Goal: Task Accomplishment & Management: Manage account settings

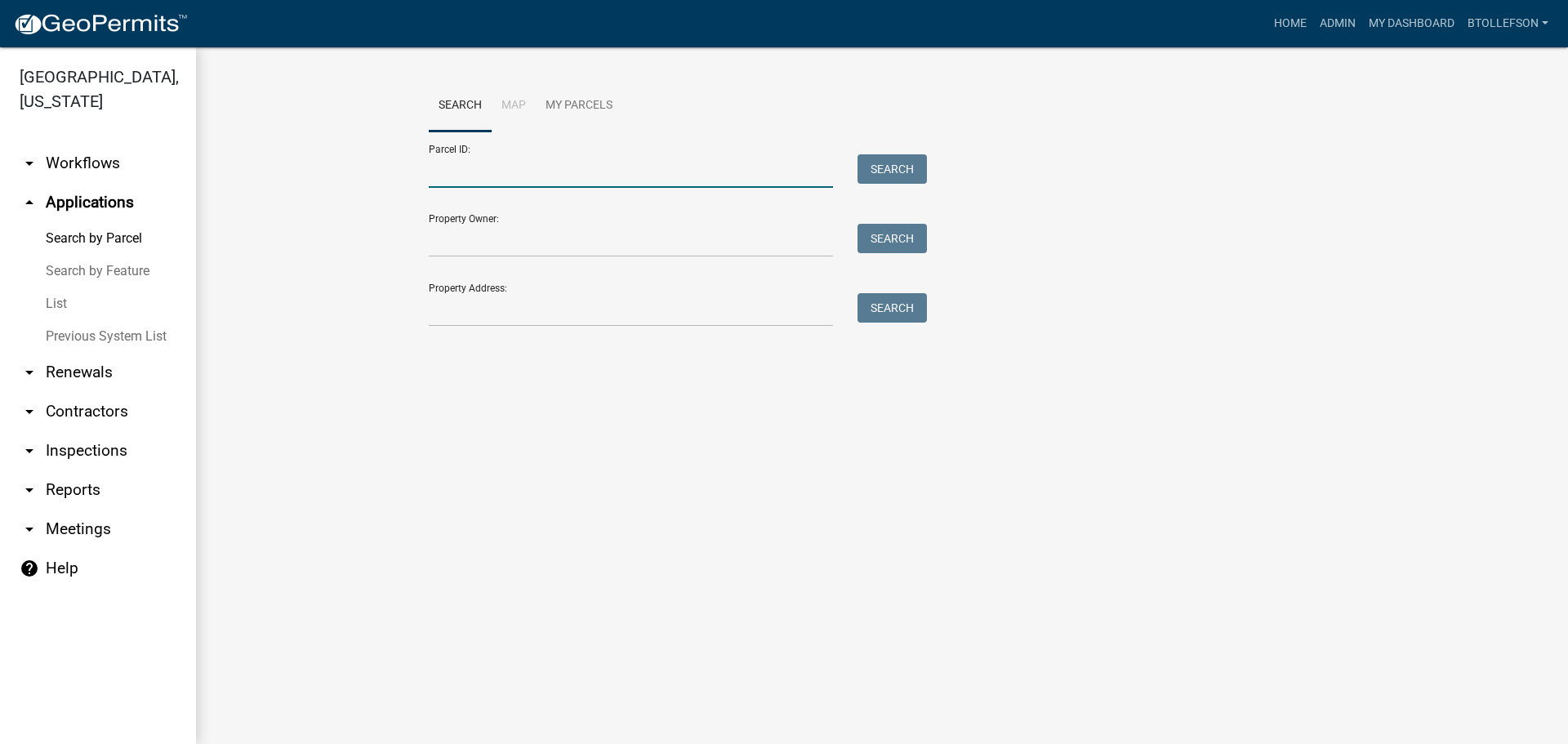
click at [516, 177] on input "Parcel ID:" at bounding box center [630, 171] width 404 height 34
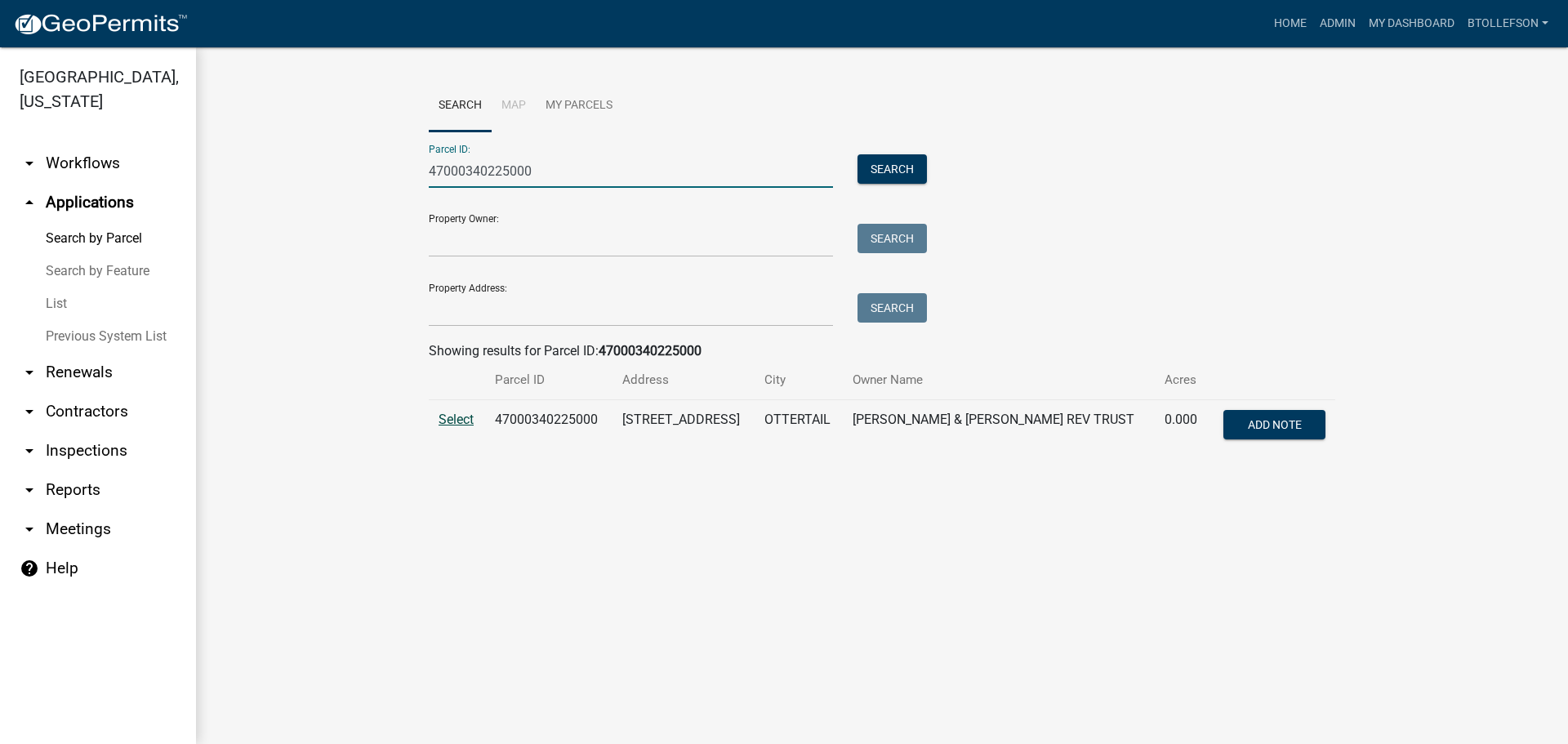
type input "47000340225000"
click at [461, 422] on span "Select" at bounding box center [456, 419] width 35 height 16
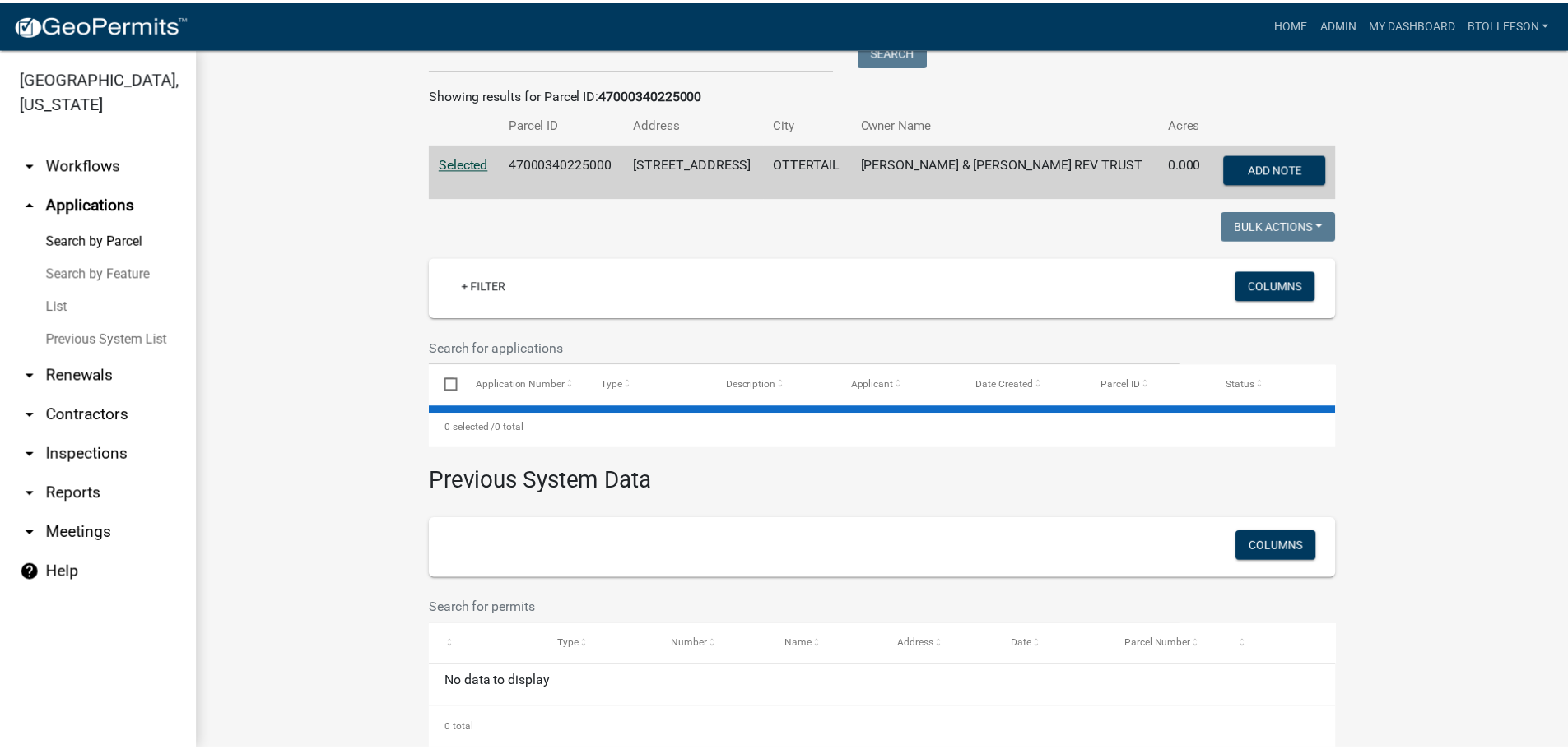
scroll to position [291, 0]
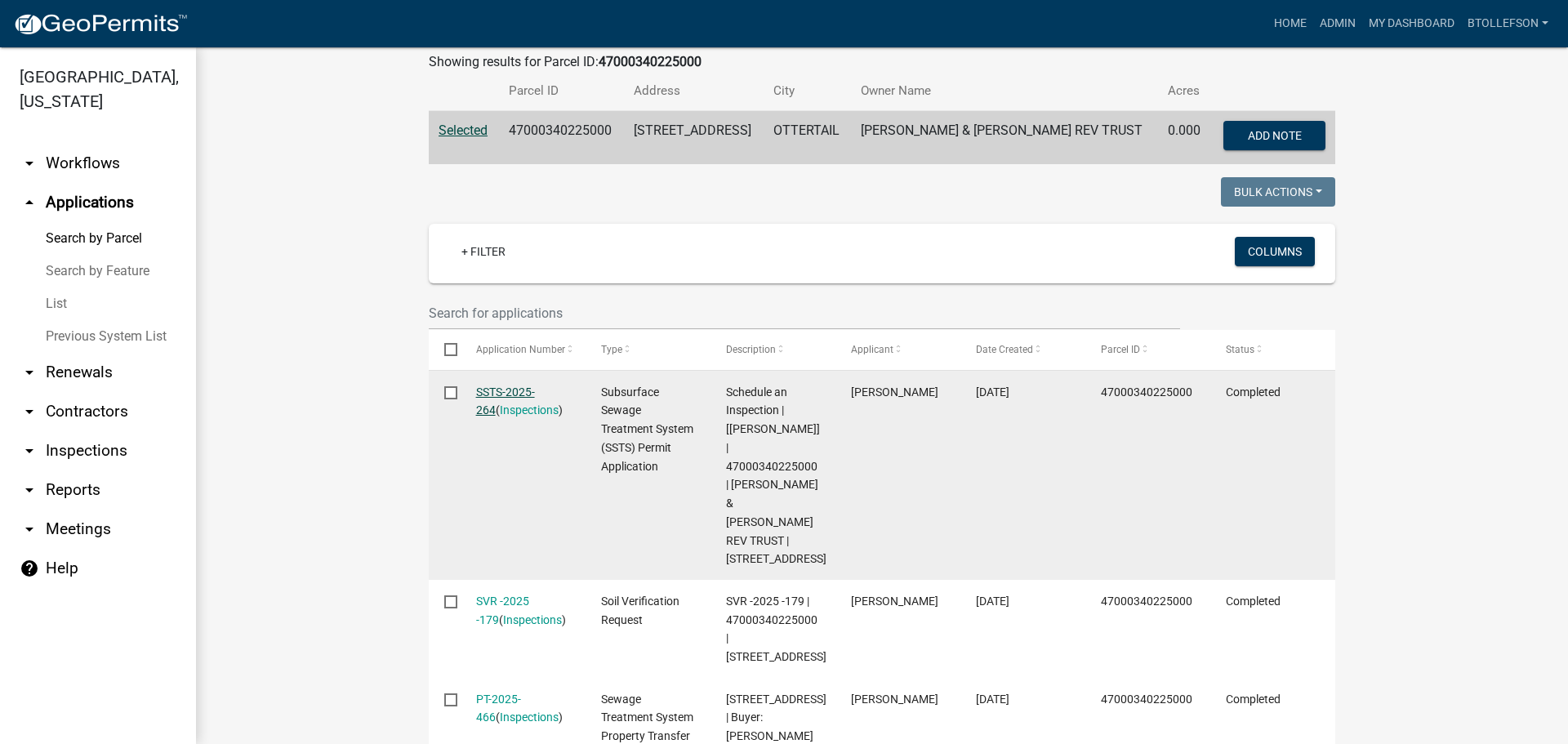
click at [495, 390] on link "SSTS-2025-264" at bounding box center [506, 401] width 59 height 32
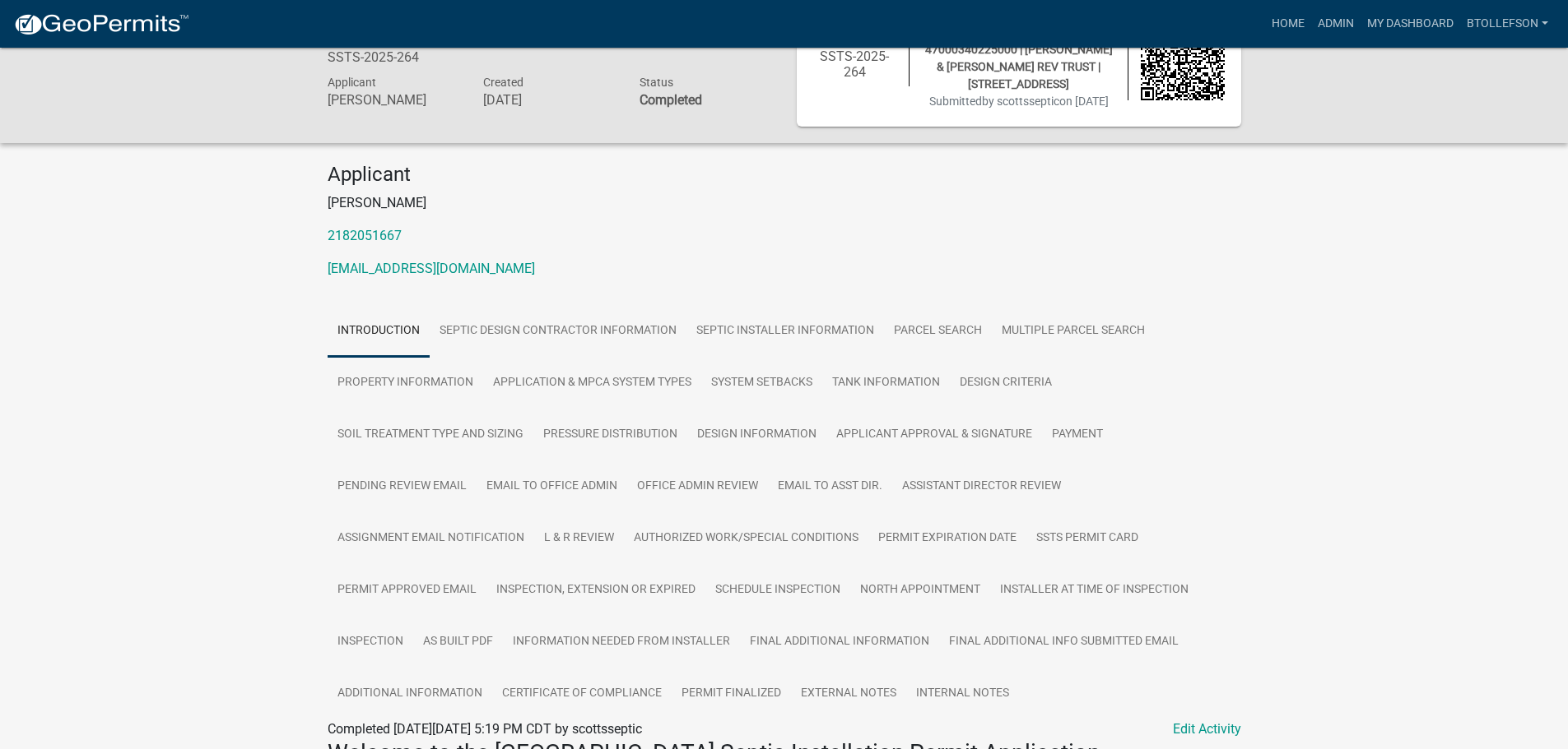
scroll to position [329, 0]
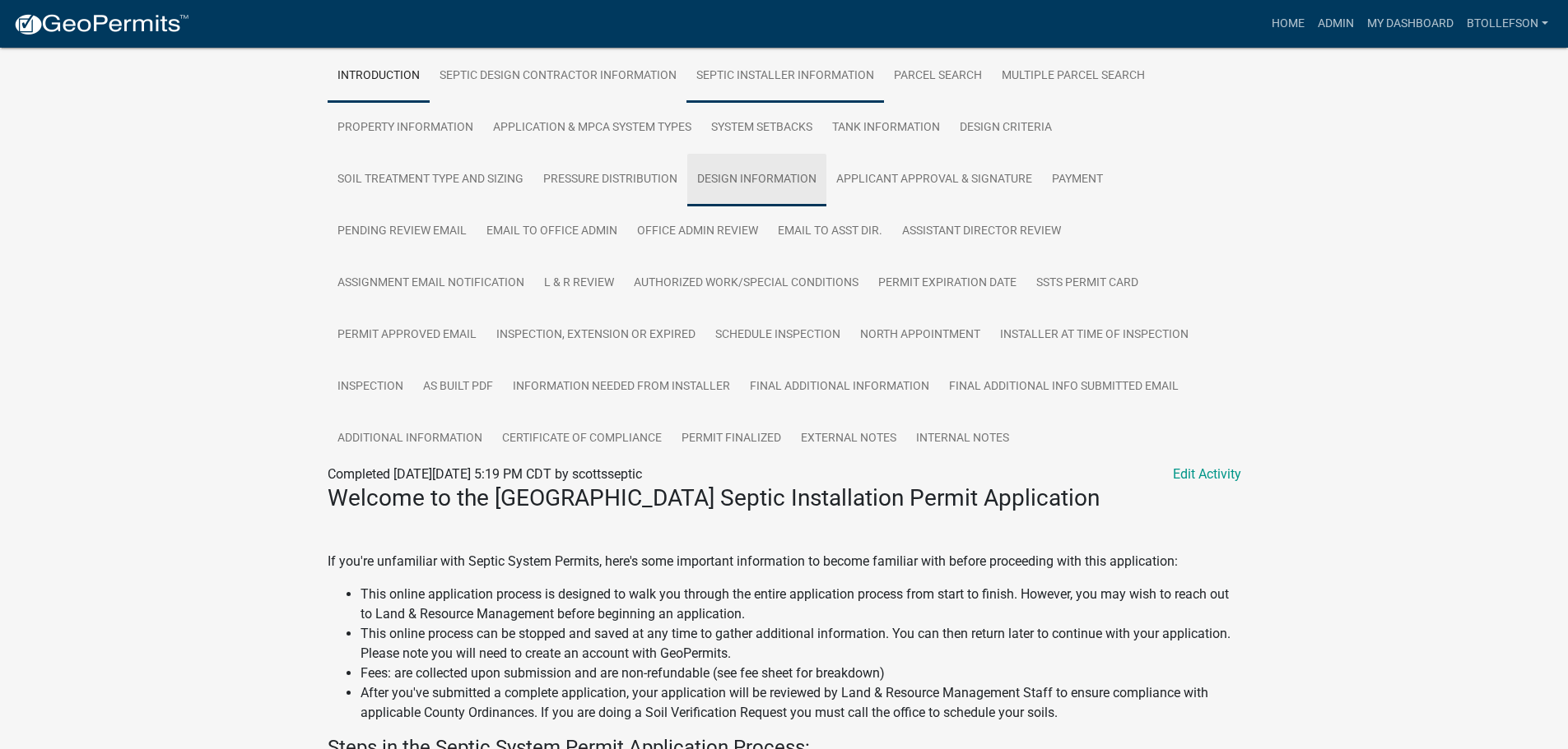
drag, startPoint x: 735, startPoint y: 191, endPoint x: 871, endPoint y: 246, distance: 146.7
click at [735, 191] on link "Design Information" at bounding box center [757, 180] width 139 height 53
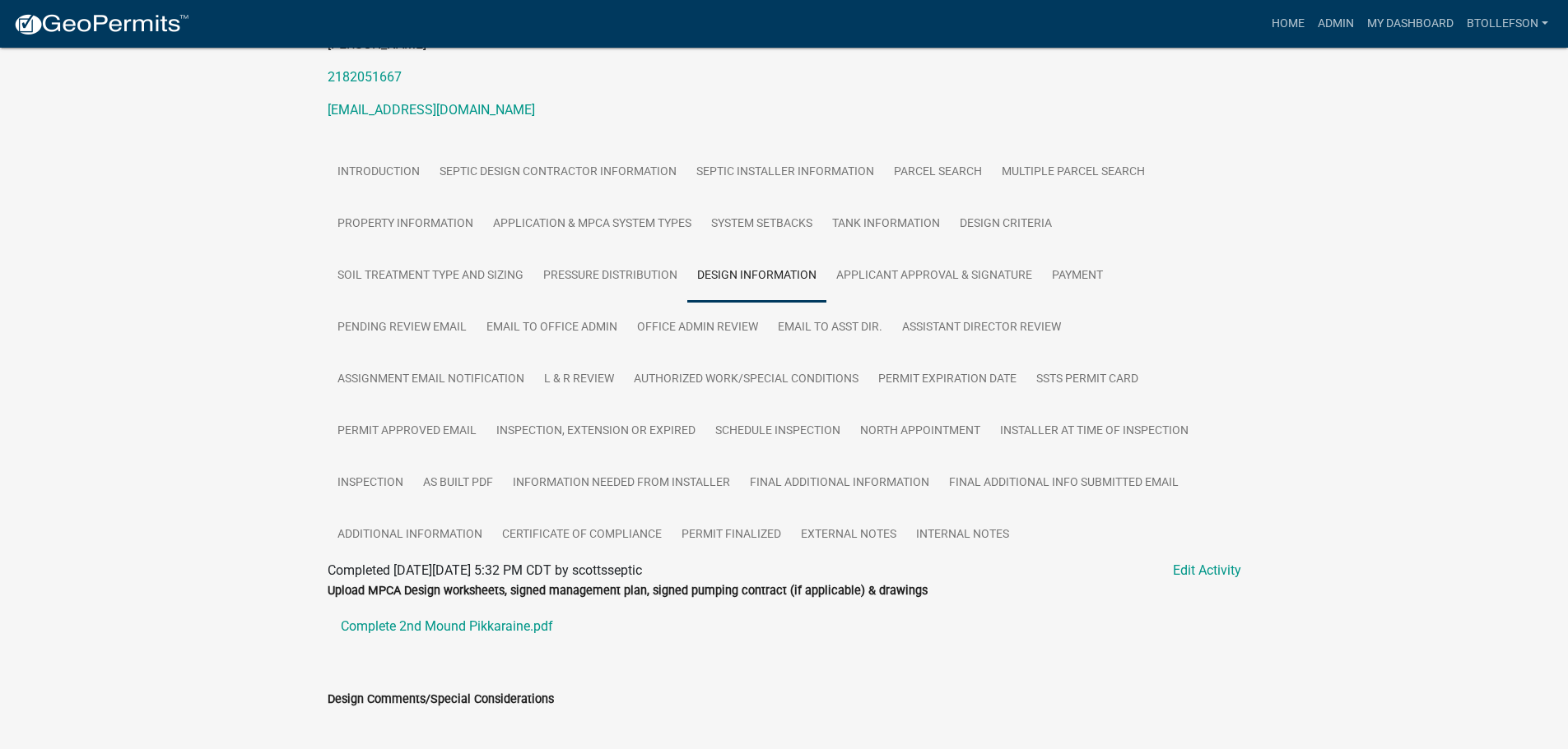
scroll to position [581, 0]
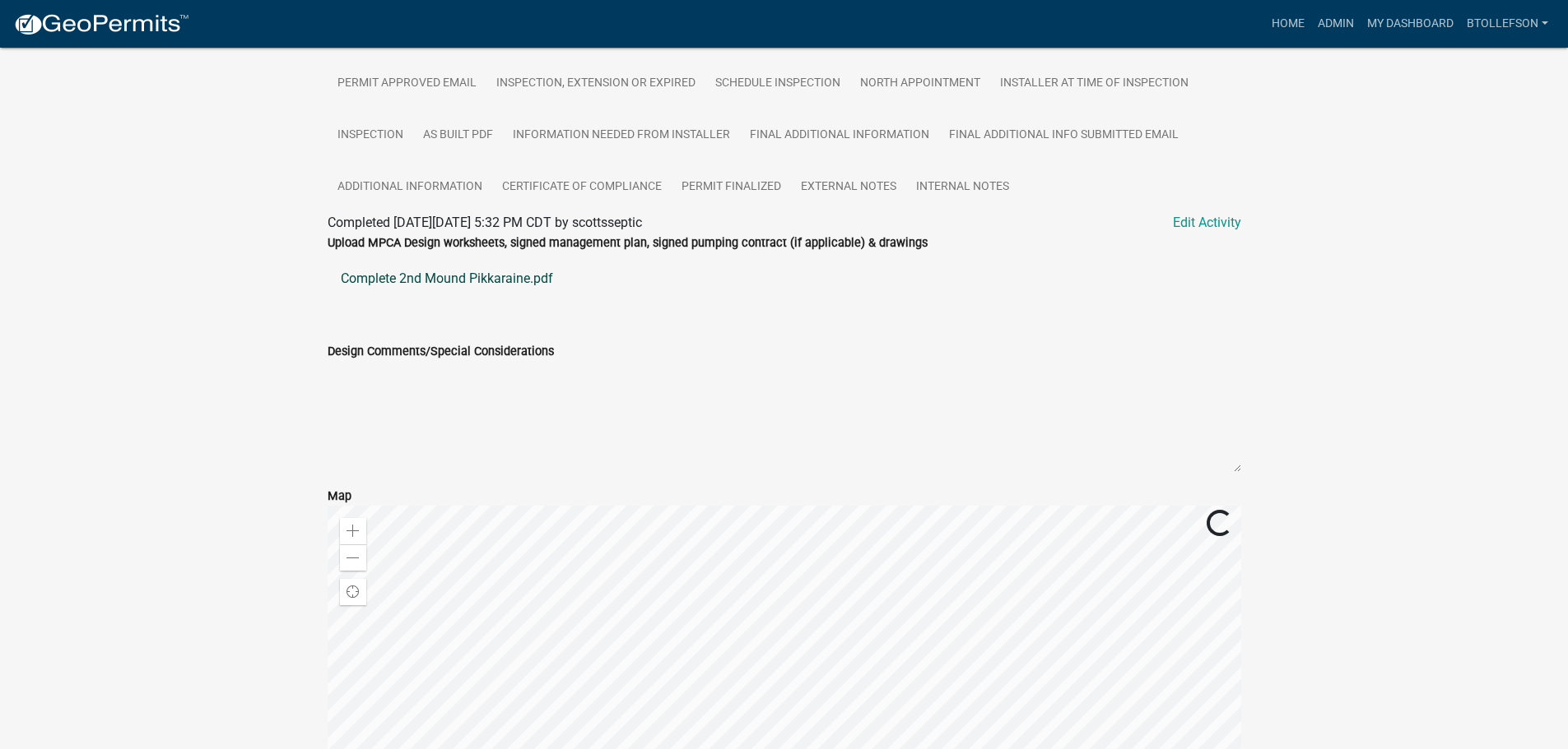
click at [372, 282] on link "Complete 2nd Mound Pikkaraine.pdf" at bounding box center [784, 279] width 914 height 40
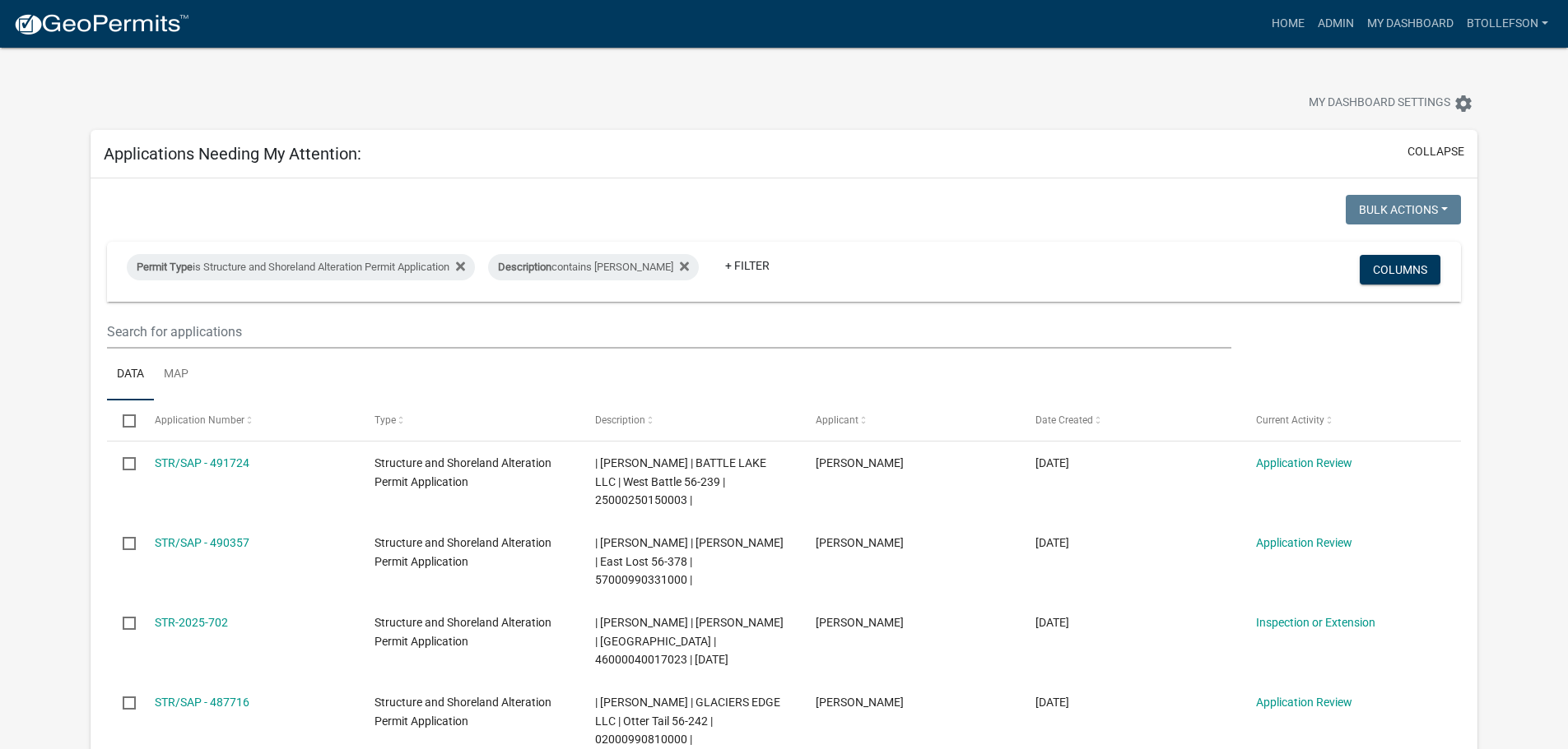
select select "3: 100"
click at [1328, 27] on link "Admin" at bounding box center [1336, 24] width 50 height 31
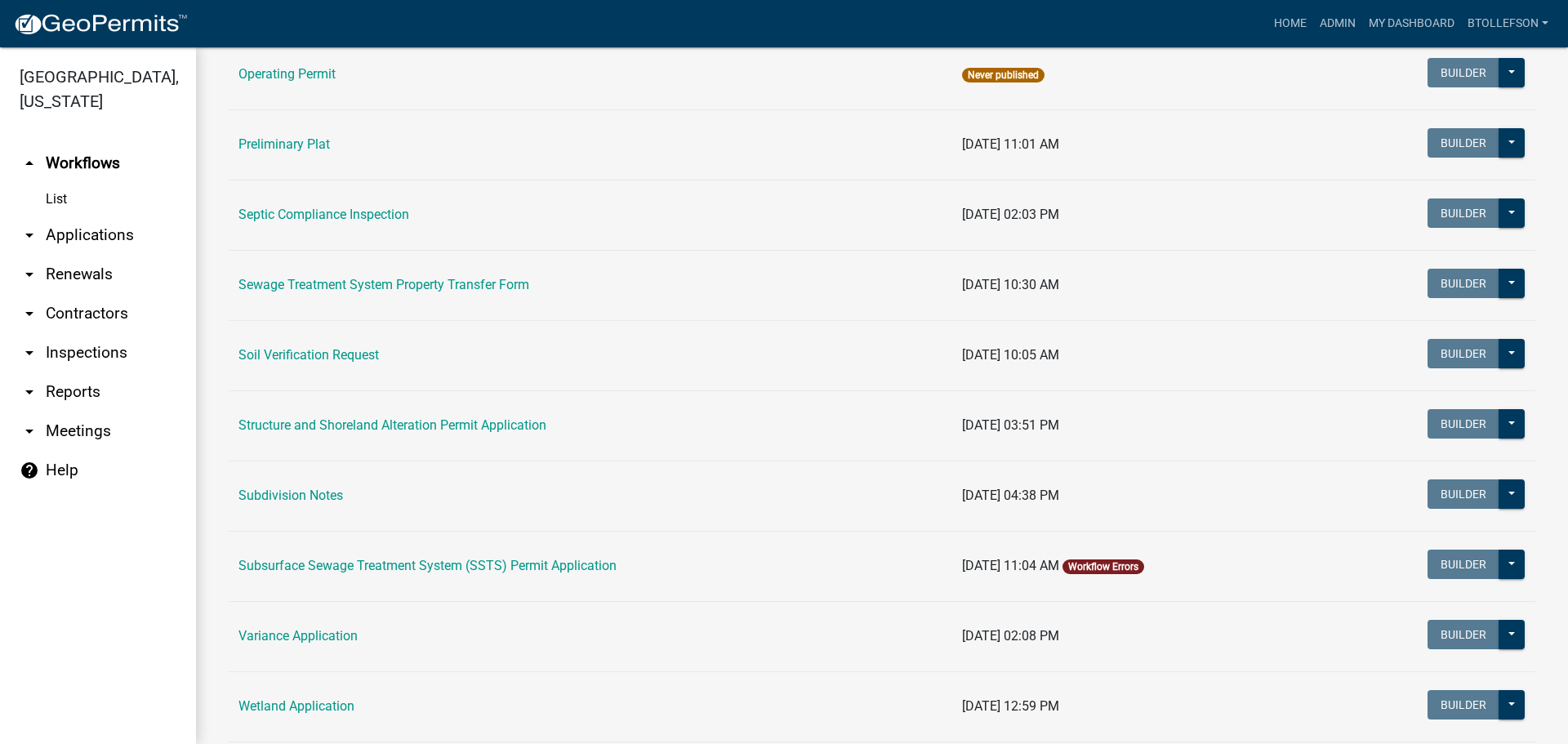
scroll to position [817, 0]
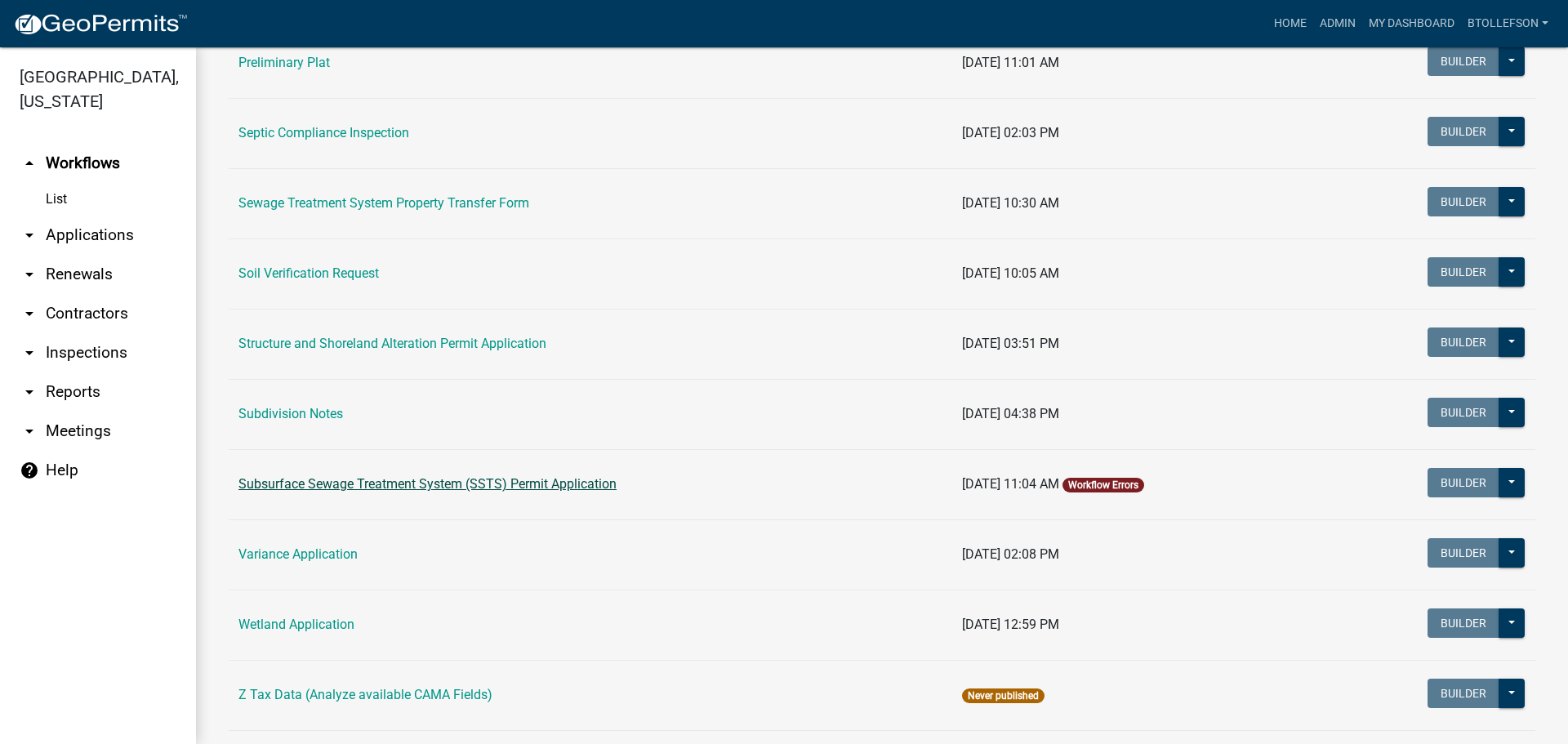
click at [471, 483] on link "Subsurface Sewage Treatment System (SSTS) Permit Application" at bounding box center [427, 484] width 378 height 16
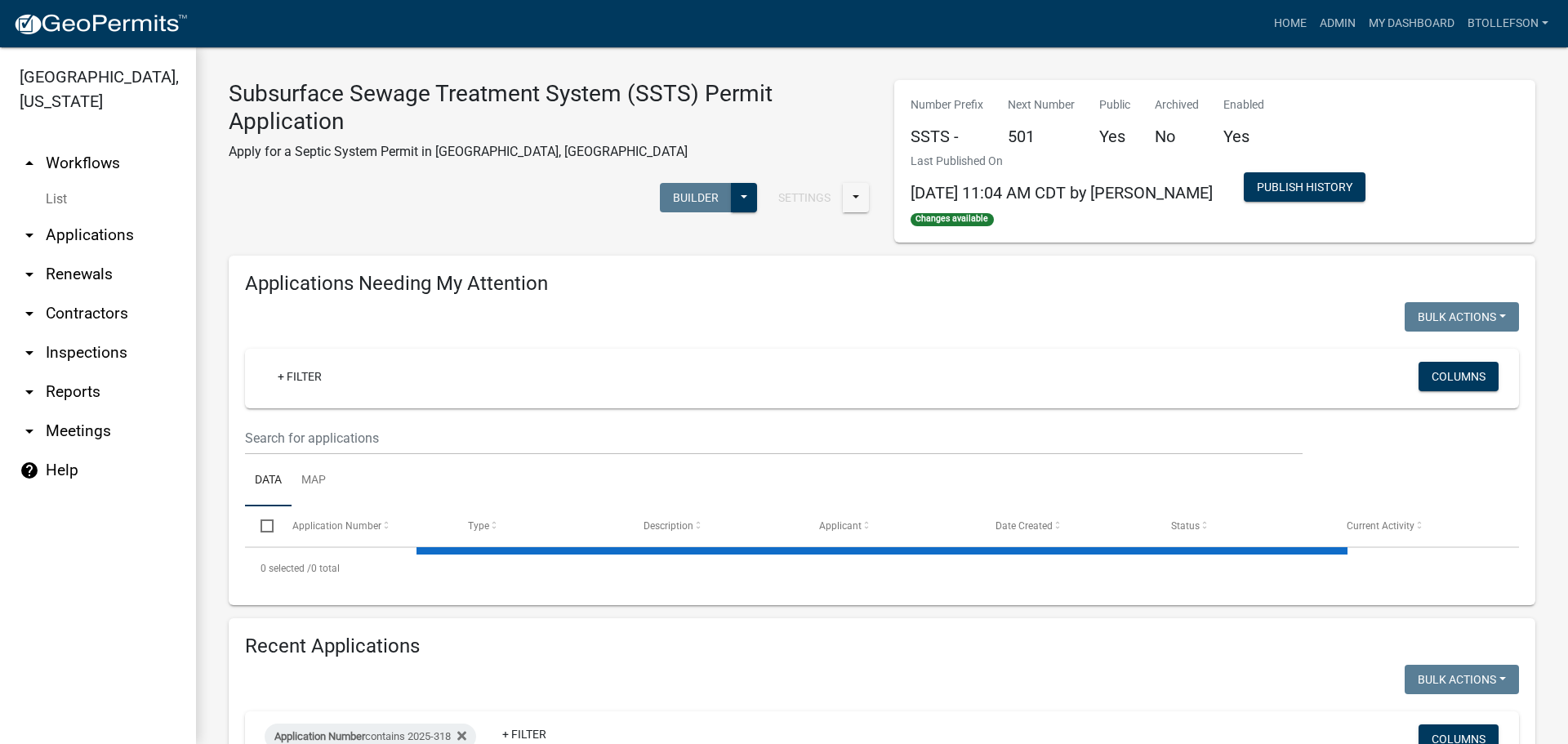
select select "3: 100"
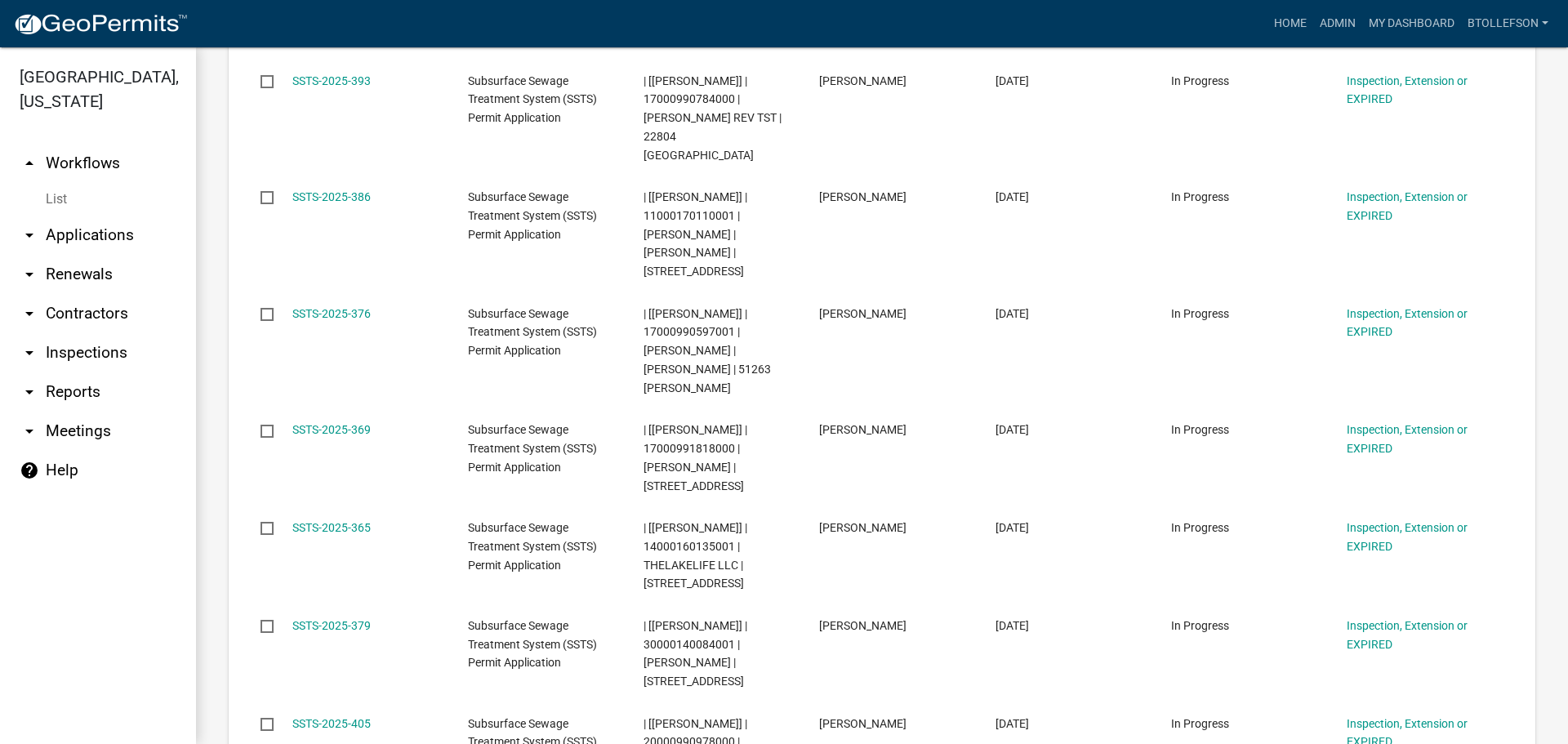
scroll to position [11058, 0]
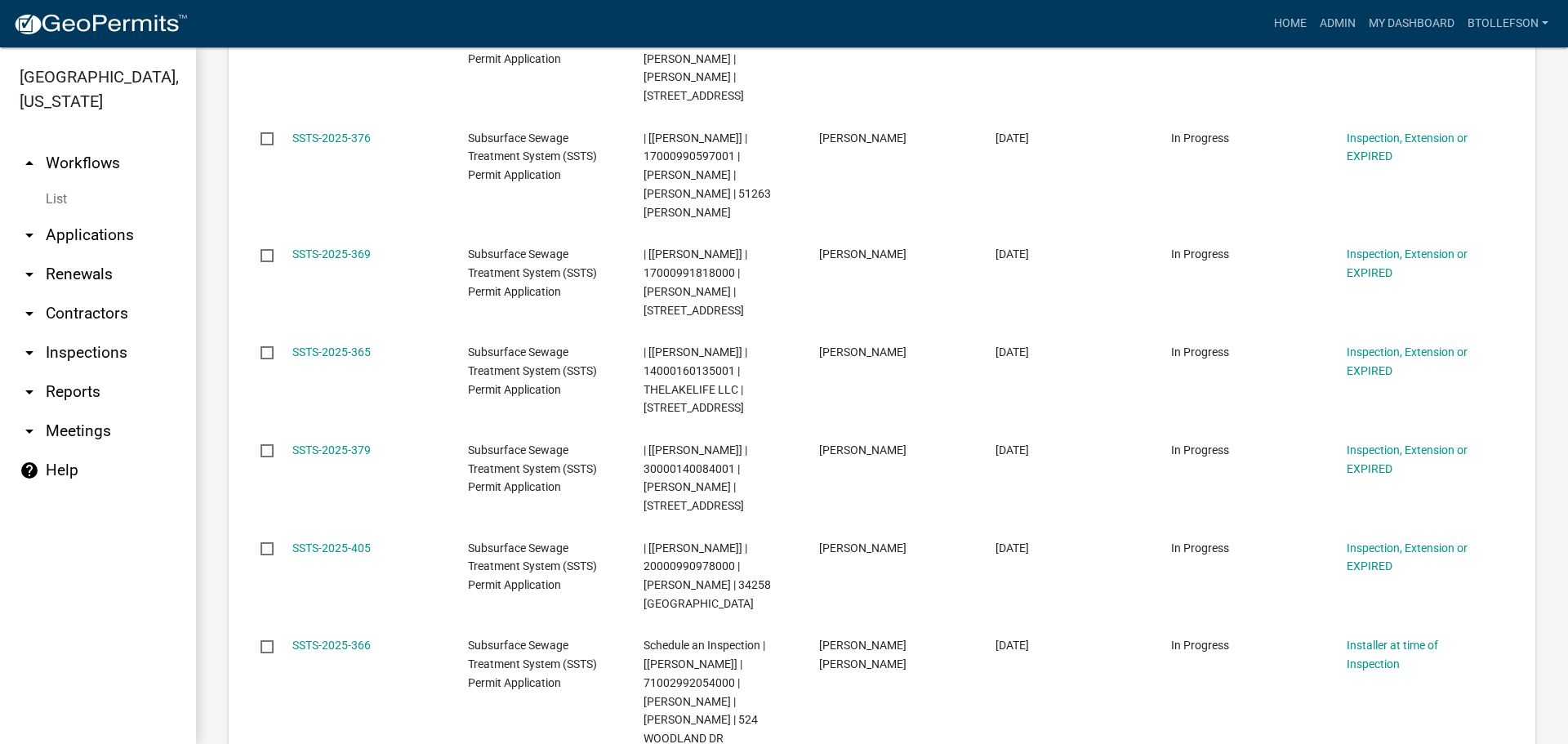
drag, startPoint x: 370, startPoint y: 414, endPoint x: 236, endPoint y: 436, distance: 135.8
click at [236, 436] on body "Internet Explorer does NOT work with GeoPermits. Get a new browser for more sec…" at bounding box center [784, 372] width 1568 height 744
drag, startPoint x: 365, startPoint y: 426, endPoint x: 289, endPoint y: 426, distance: 76.0
click at [289, 426] on body "Internet Explorer does NOT work with GeoPermits. Get a new browser for more sec…" at bounding box center [784, 372] width 1568 height 744
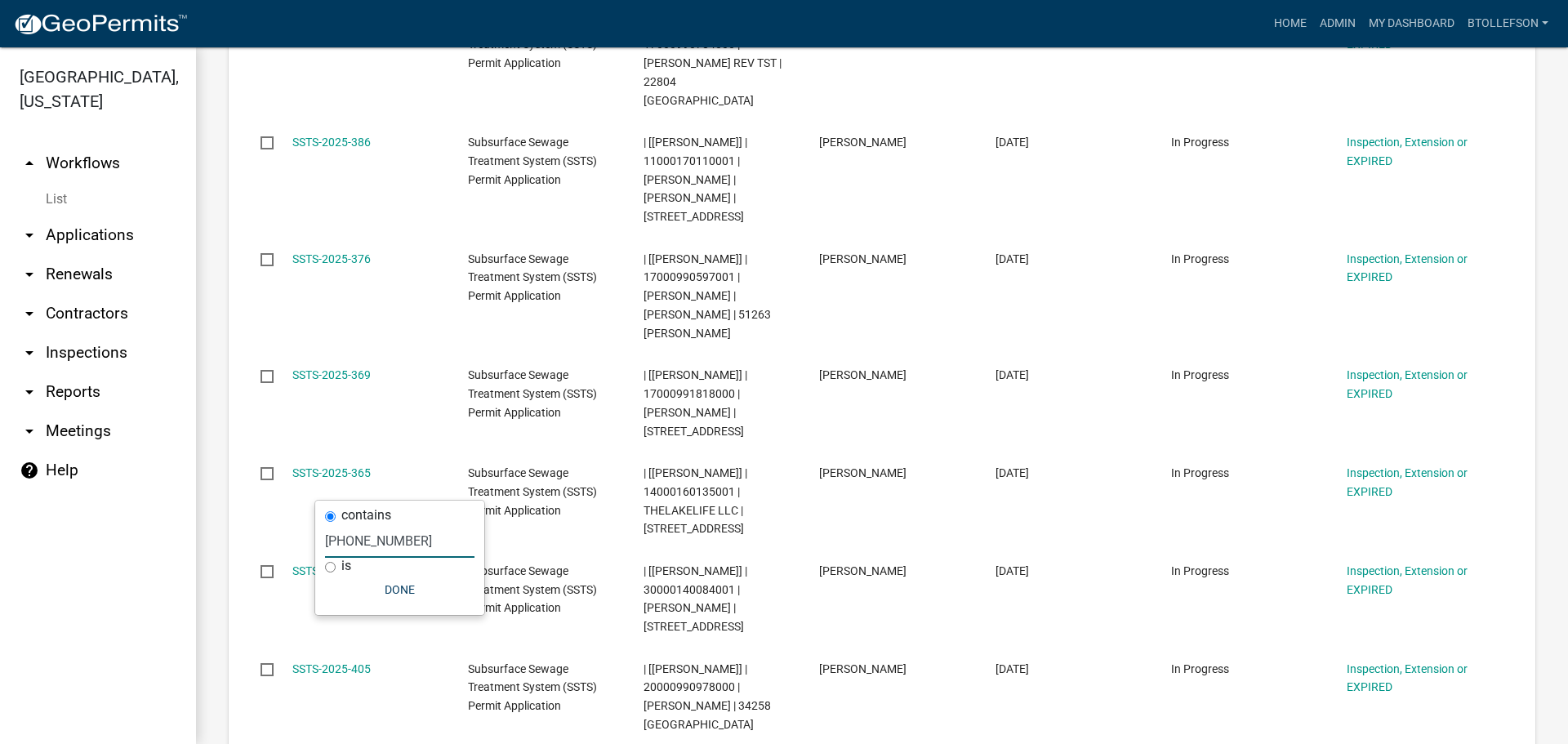
scroll to position [10978, 0]
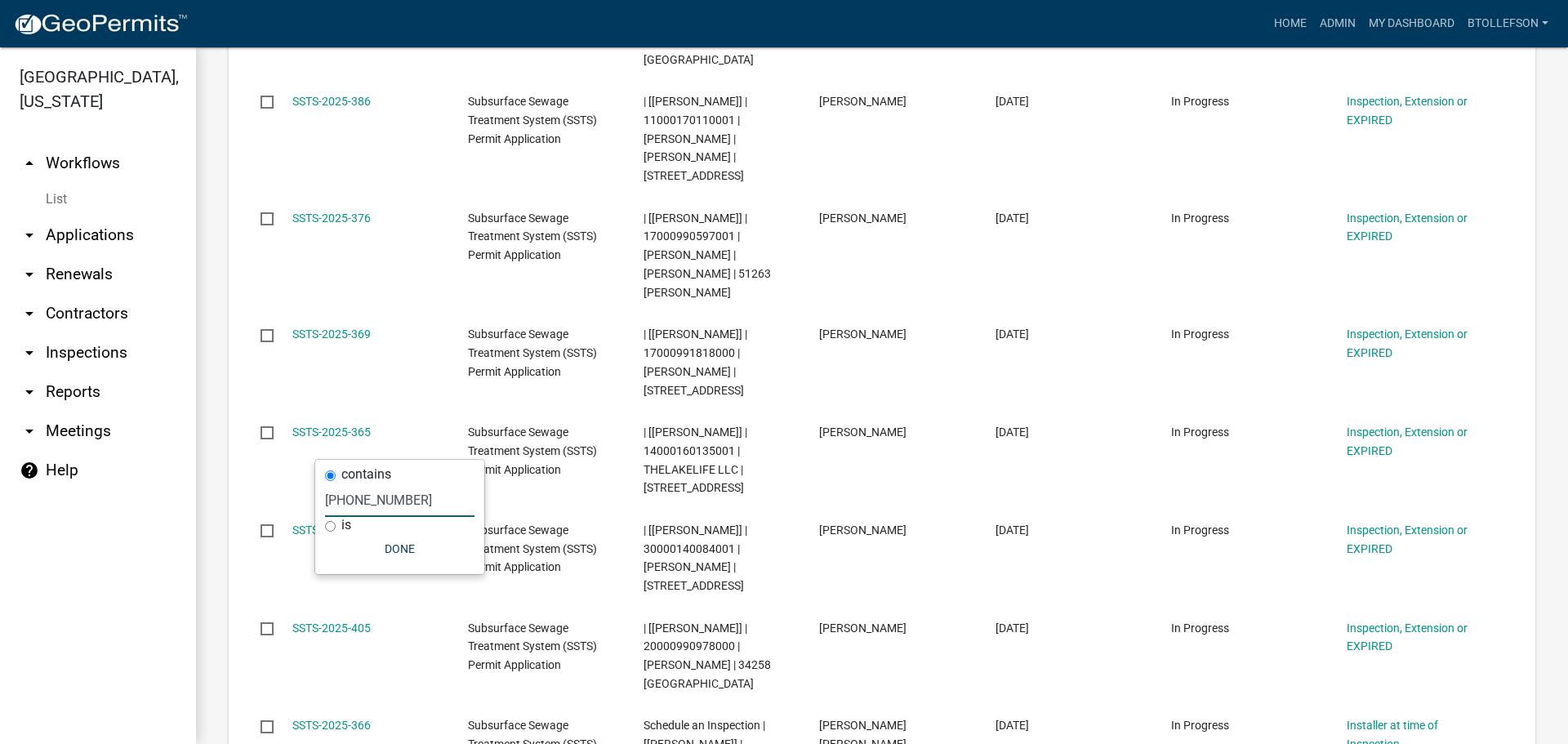
drag, startPoint x: 379, startPoint y: 499, endPoint x: 310, endPoint y: 495, distance: 69.1
click at [310, 495] on body "Internet Explorer does NOT work with GeoPermits. Get a new browser for more sec…" at bounding box center [784, 372] width 1568 height 744
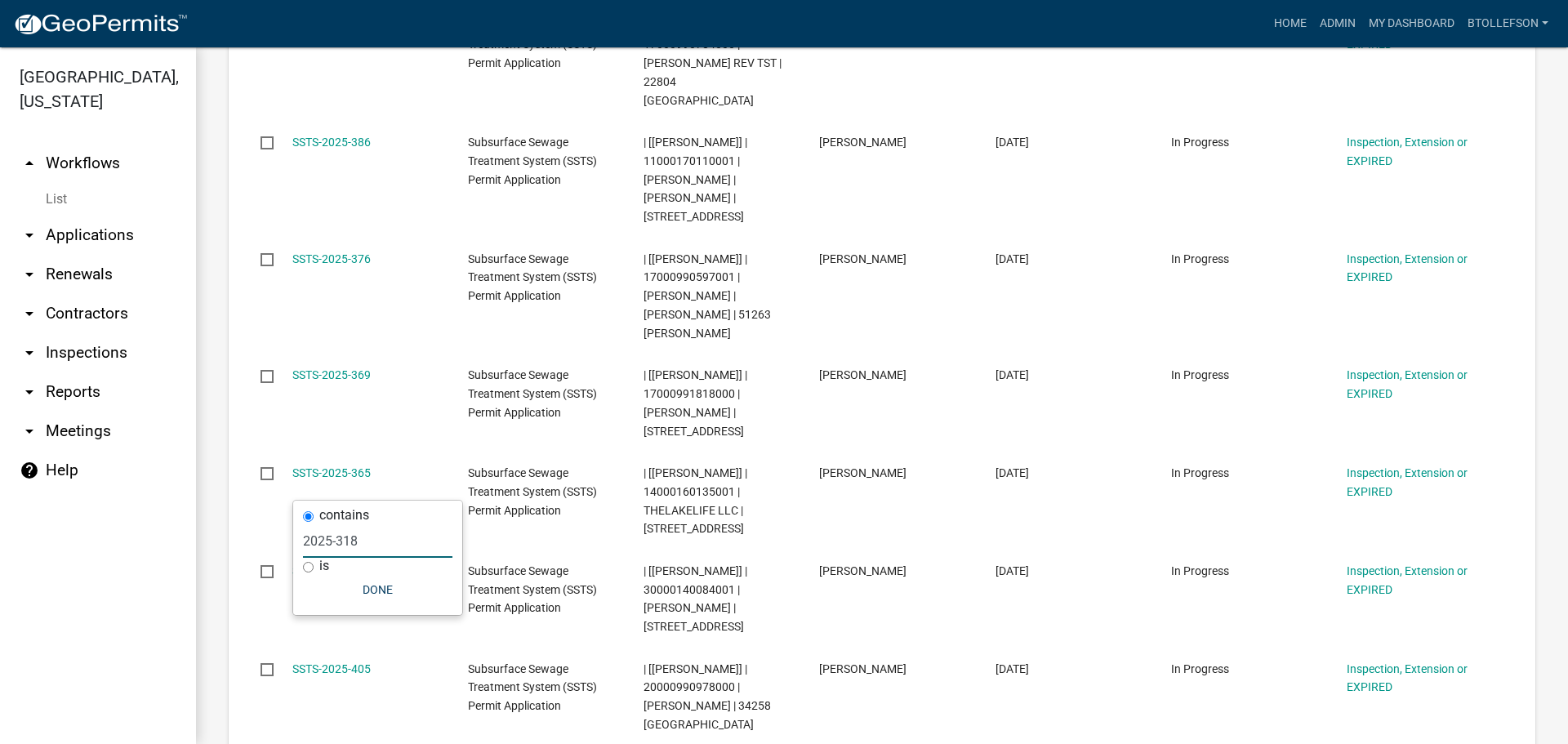
scroll to position [11058, 0]
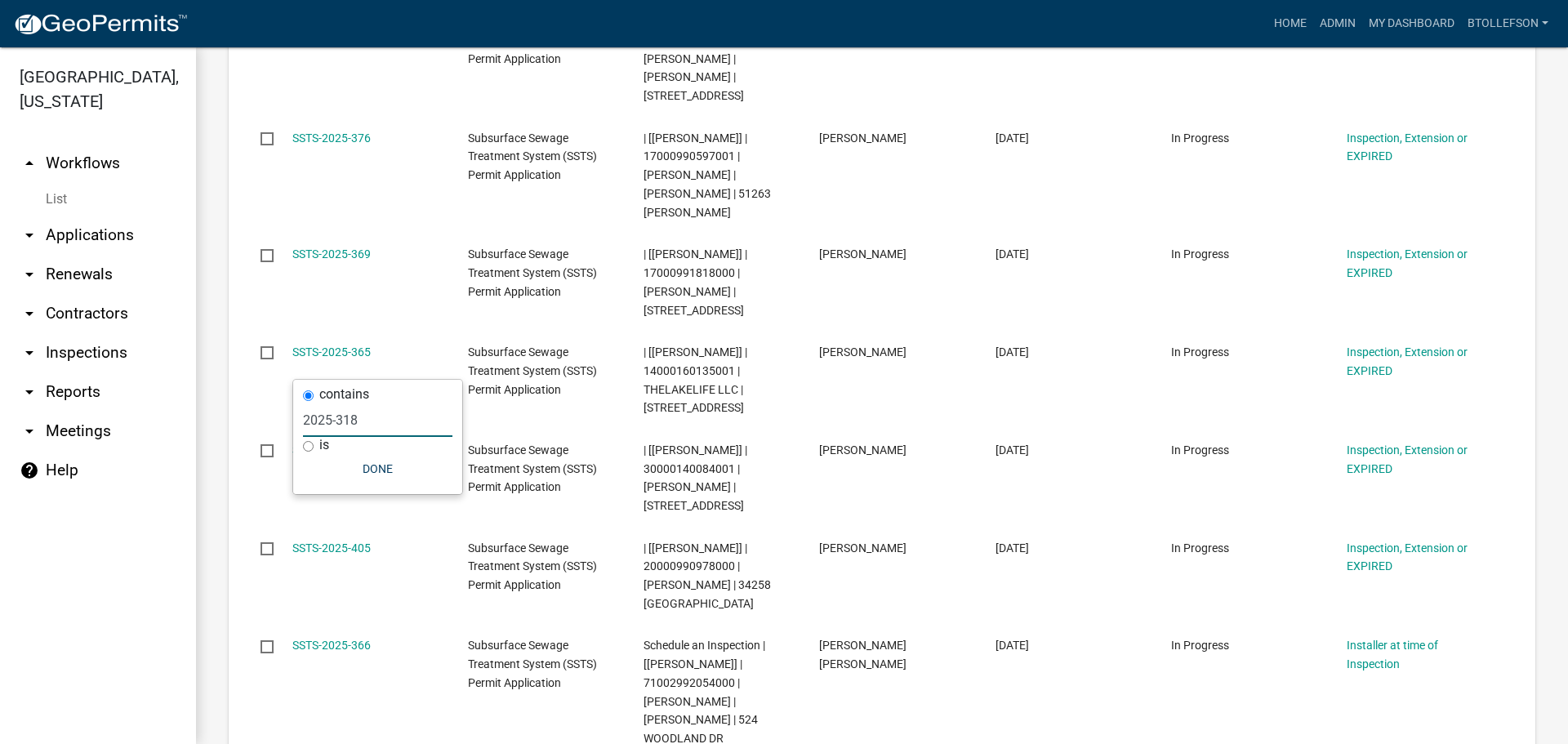
drag, startPoint x: 387, startPoint y: 420, endPoint x: 299, endPoint y: 417, distance: 88.1
click at [299, 417] on div "contains 2025-318 is Done" at bounding box center [377, 437] width 169 height 115
type input "20"
select select "3: 100"
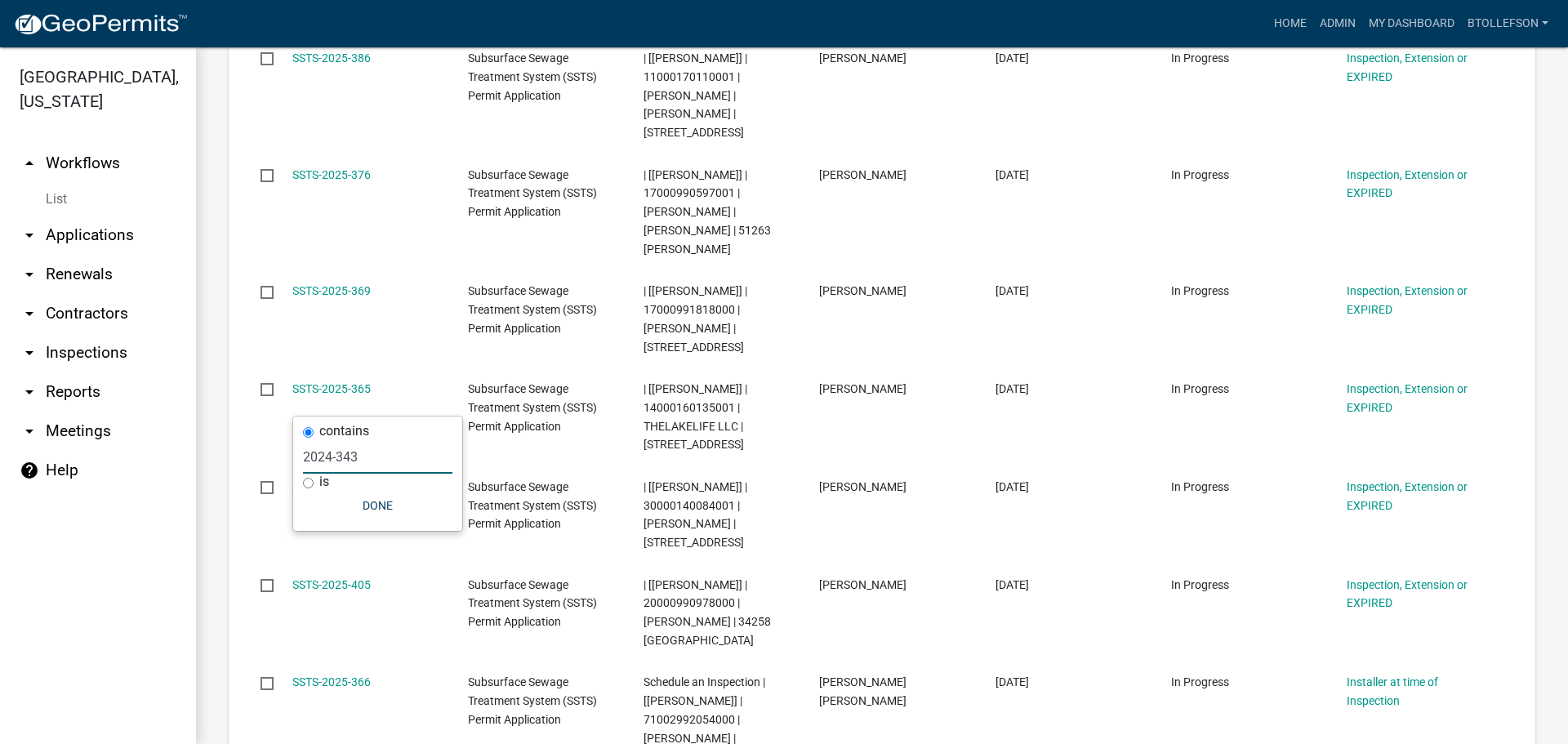
type input "2024-343"
drag, startPoint x: 645, startPoint y: 607, endPoint x: 736, endPoint y: 614, distance: 91.3
copy span "14000130106000"
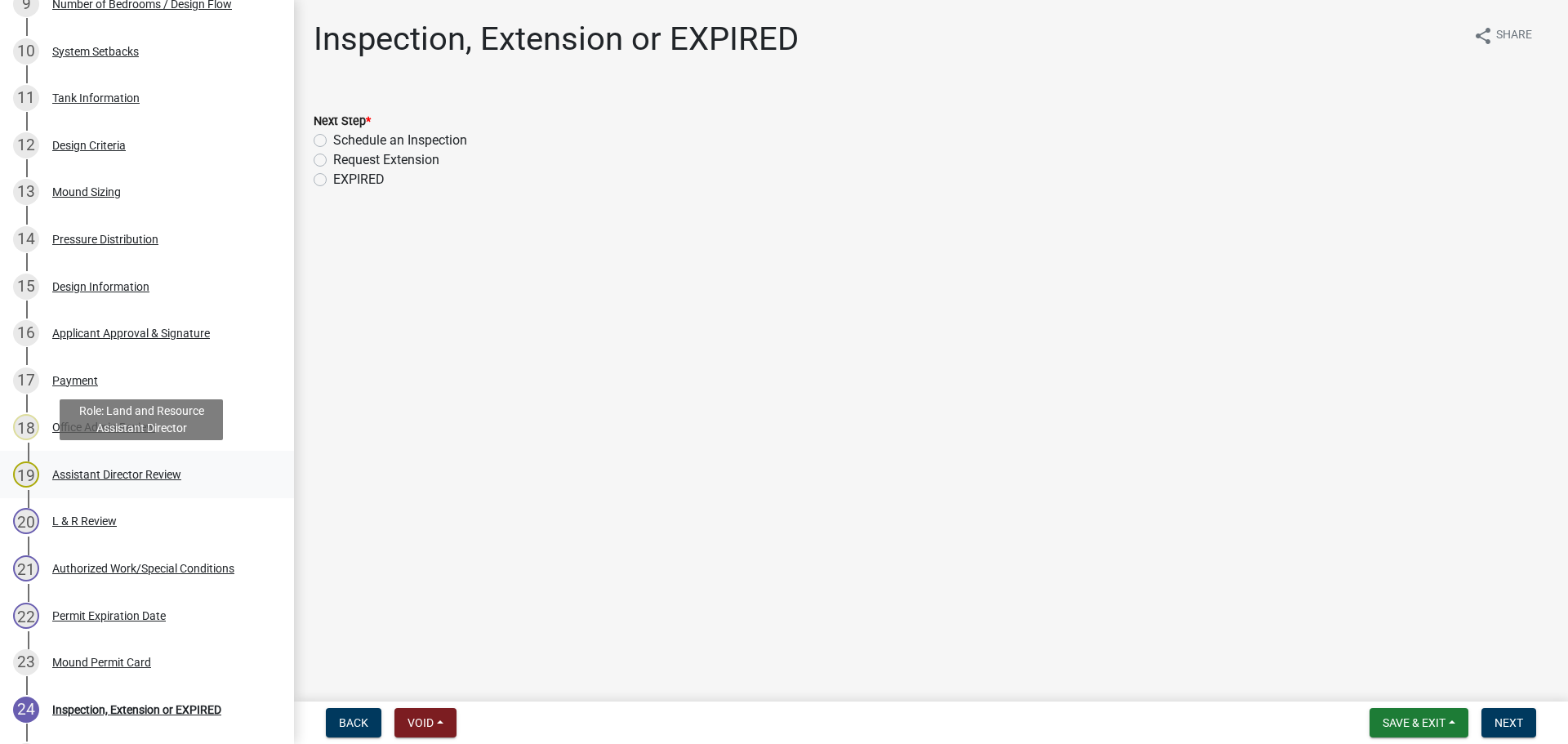
scroll to position [924, 0]
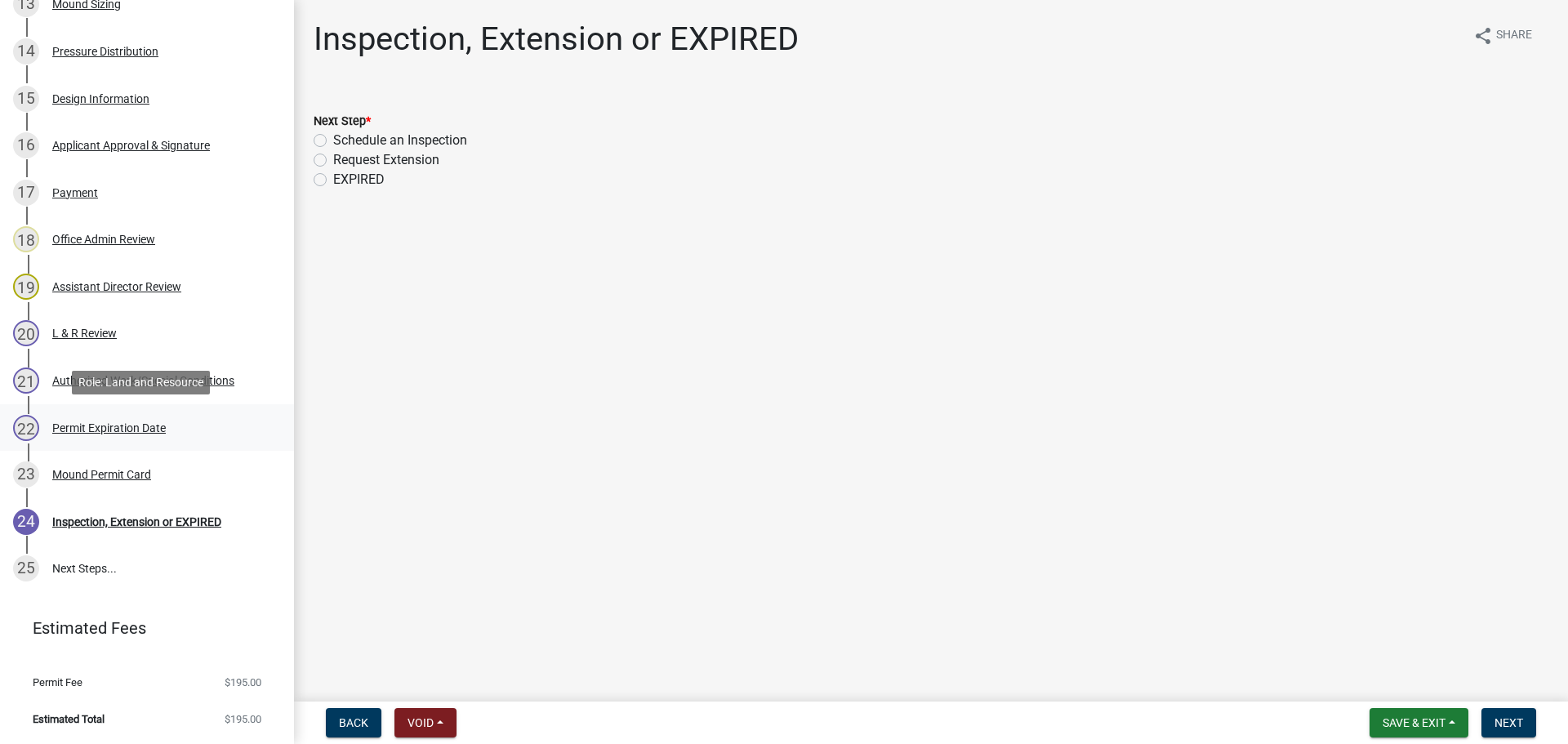
click at [141, 423] on div "Permit Expiration Date" at bounding box center [109, 428] width 114 height 11
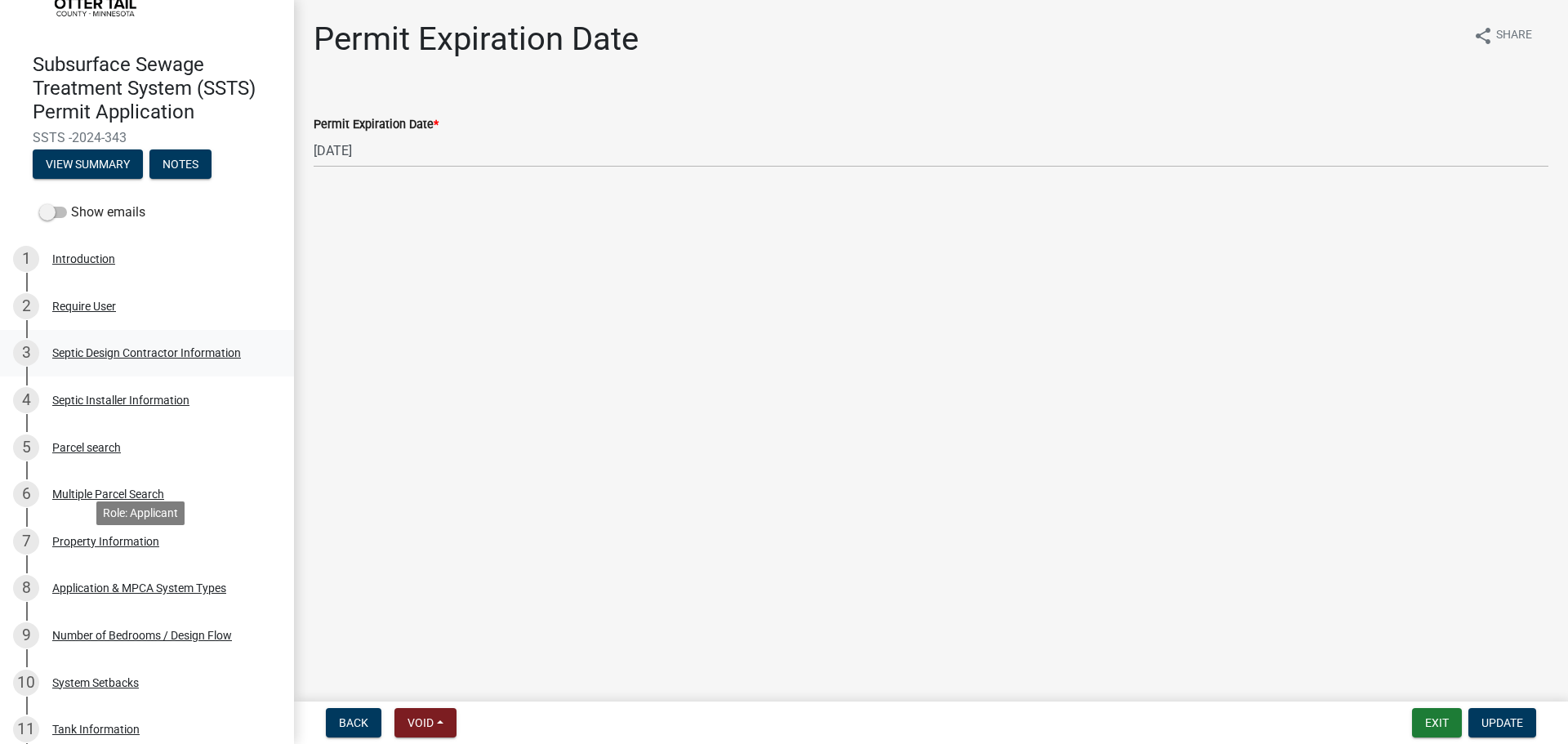
scroll to position [0, 0]
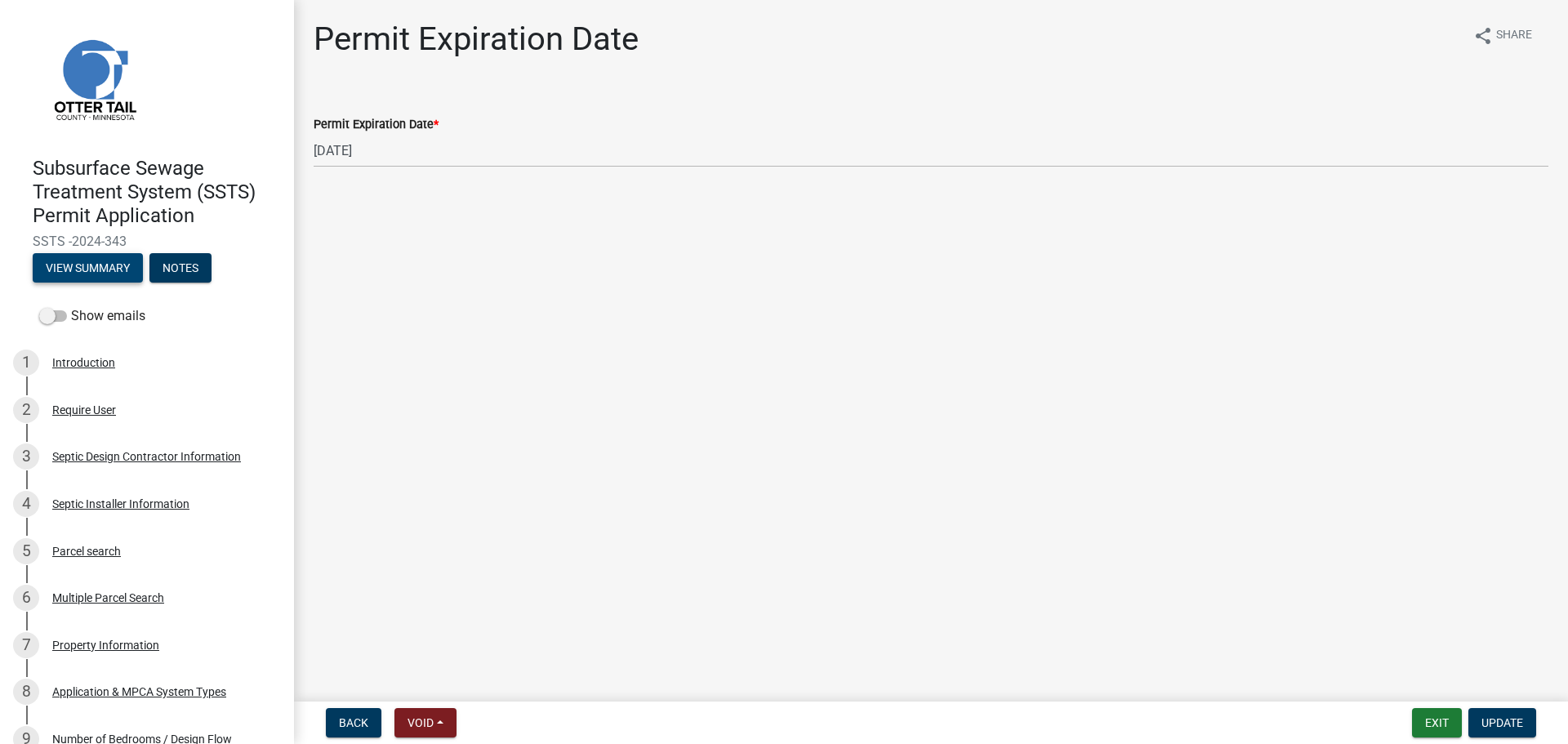
click at [116, 259] on button "View Summary" at bounding box center [88, 268] width 110 height 29
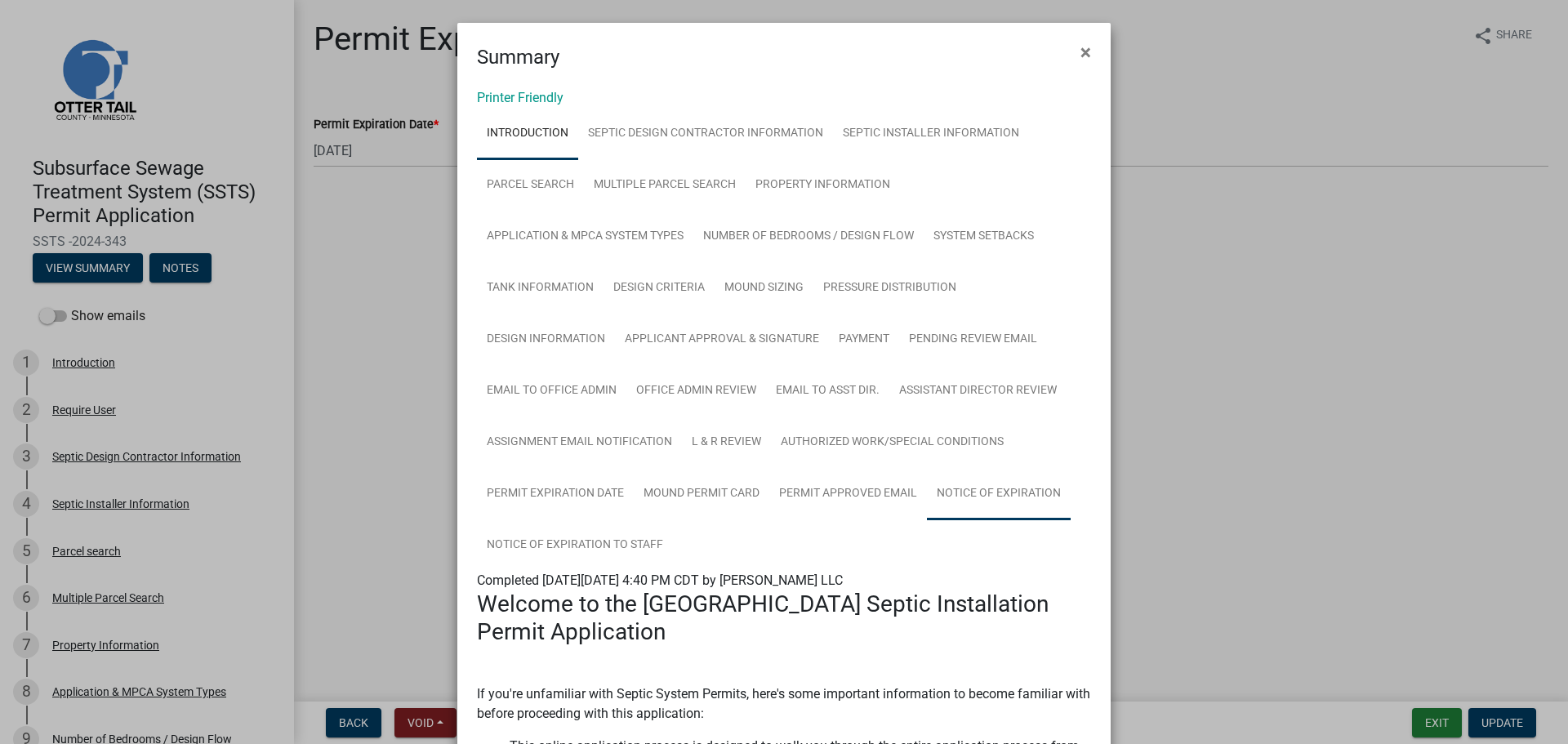
click at [953, 497] on link "Notice of Expiration" at bounding box center [998, 494] width 144 height 52
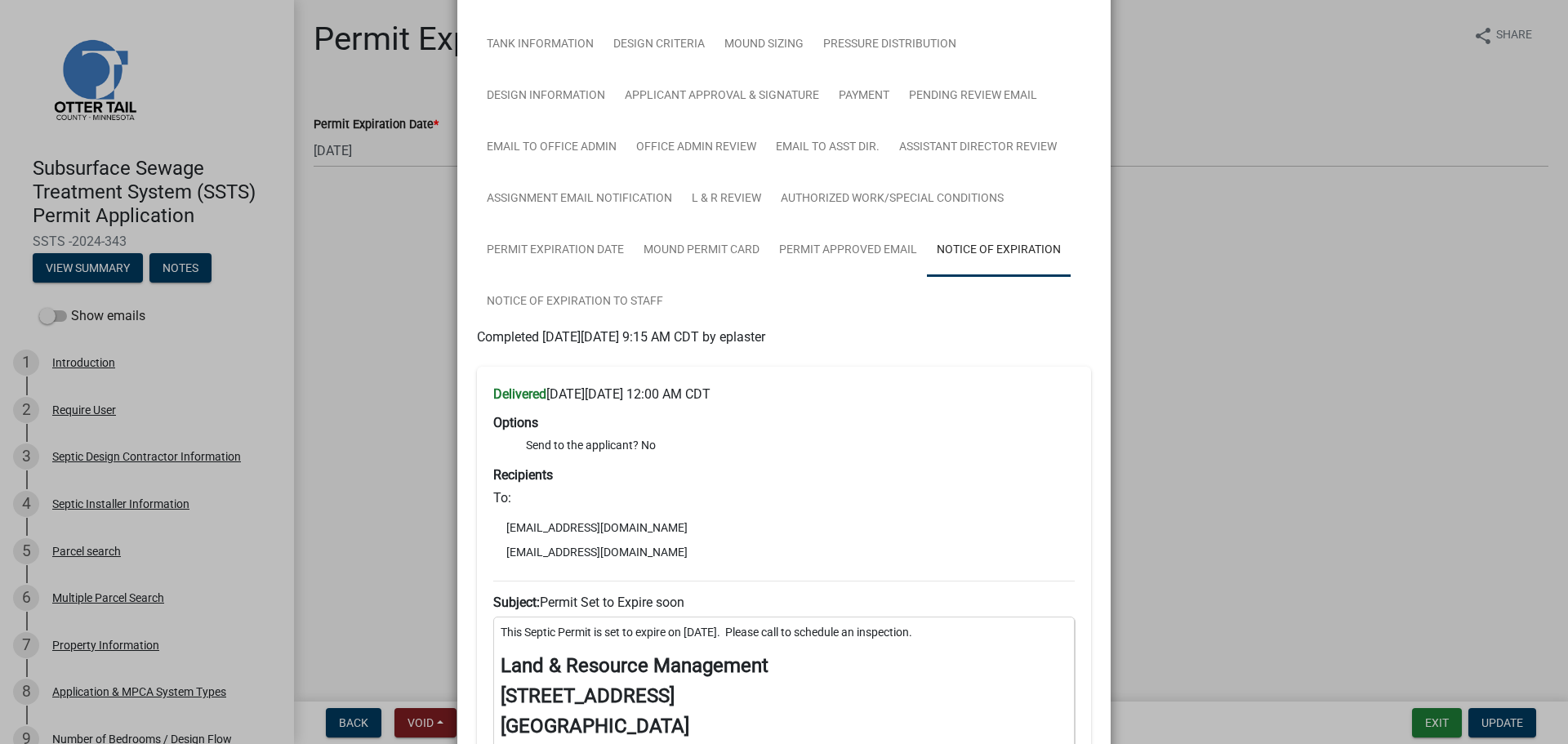
scroll to position [246, 0]
click at [625, 300] on link "Notice of Expiration to Staff" at bounding box center [575, 301] width 196 height 52
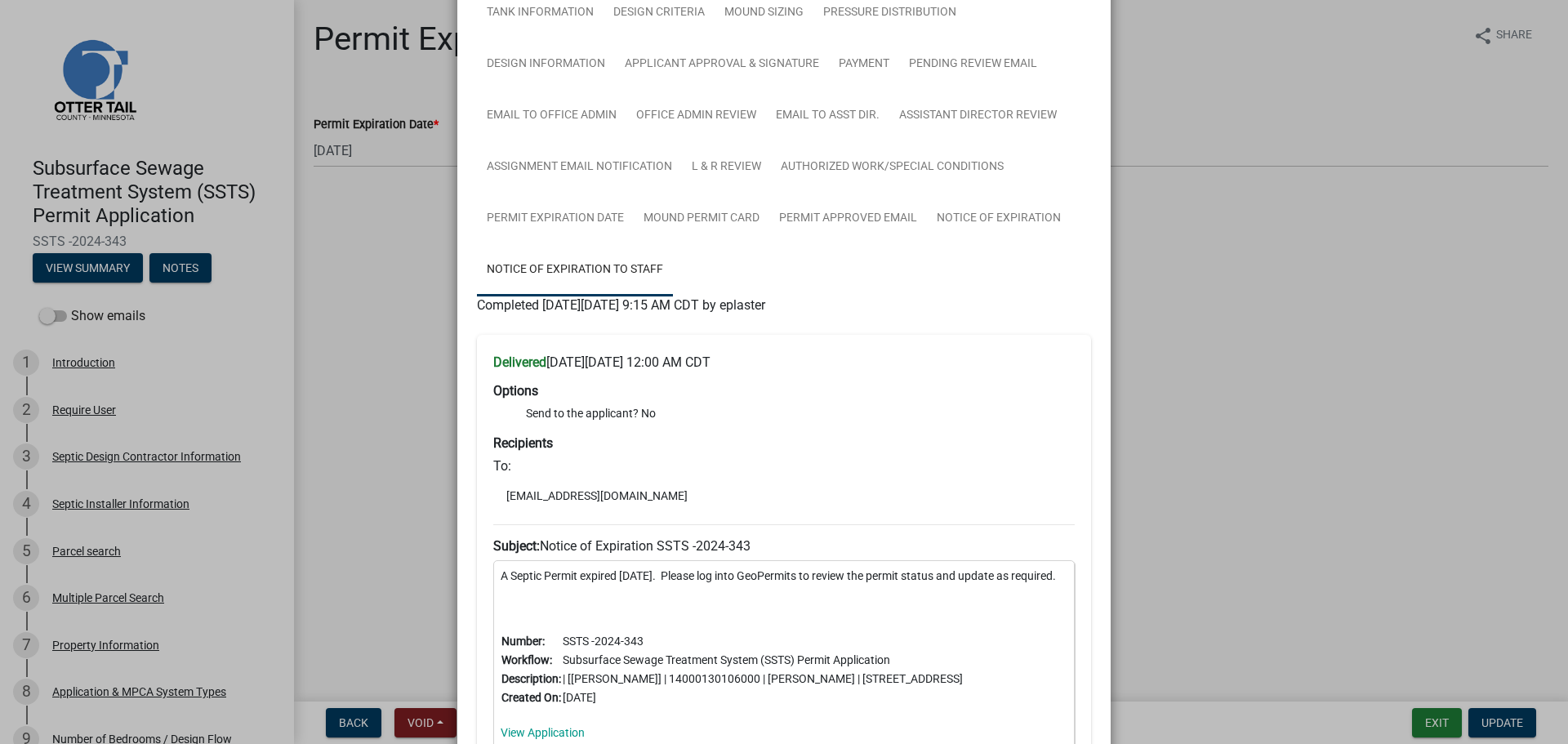
scroll to position [456, 0]
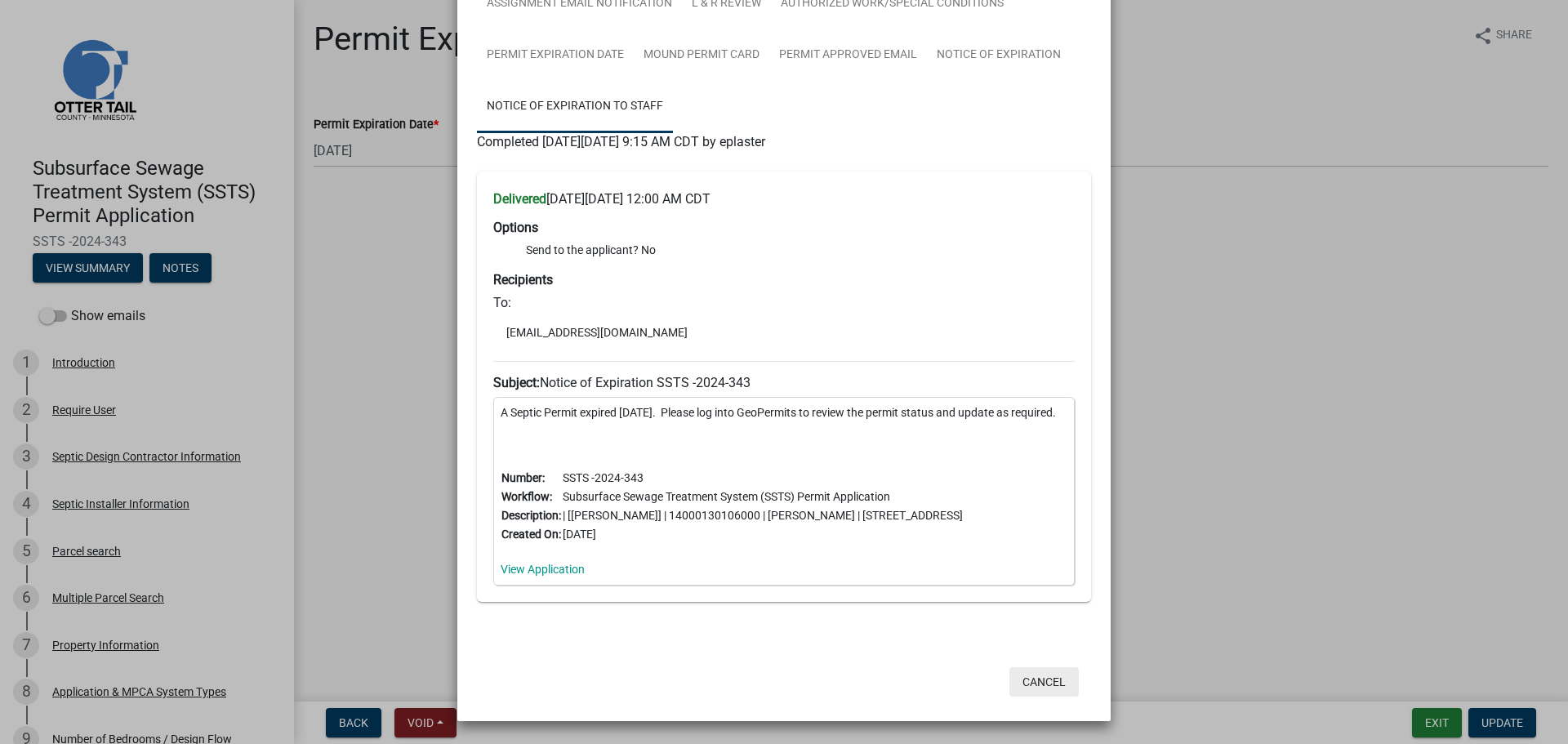
click at [1038, 682] on button "Cancel" at bounding box center [1044, 683] width 70 height 29
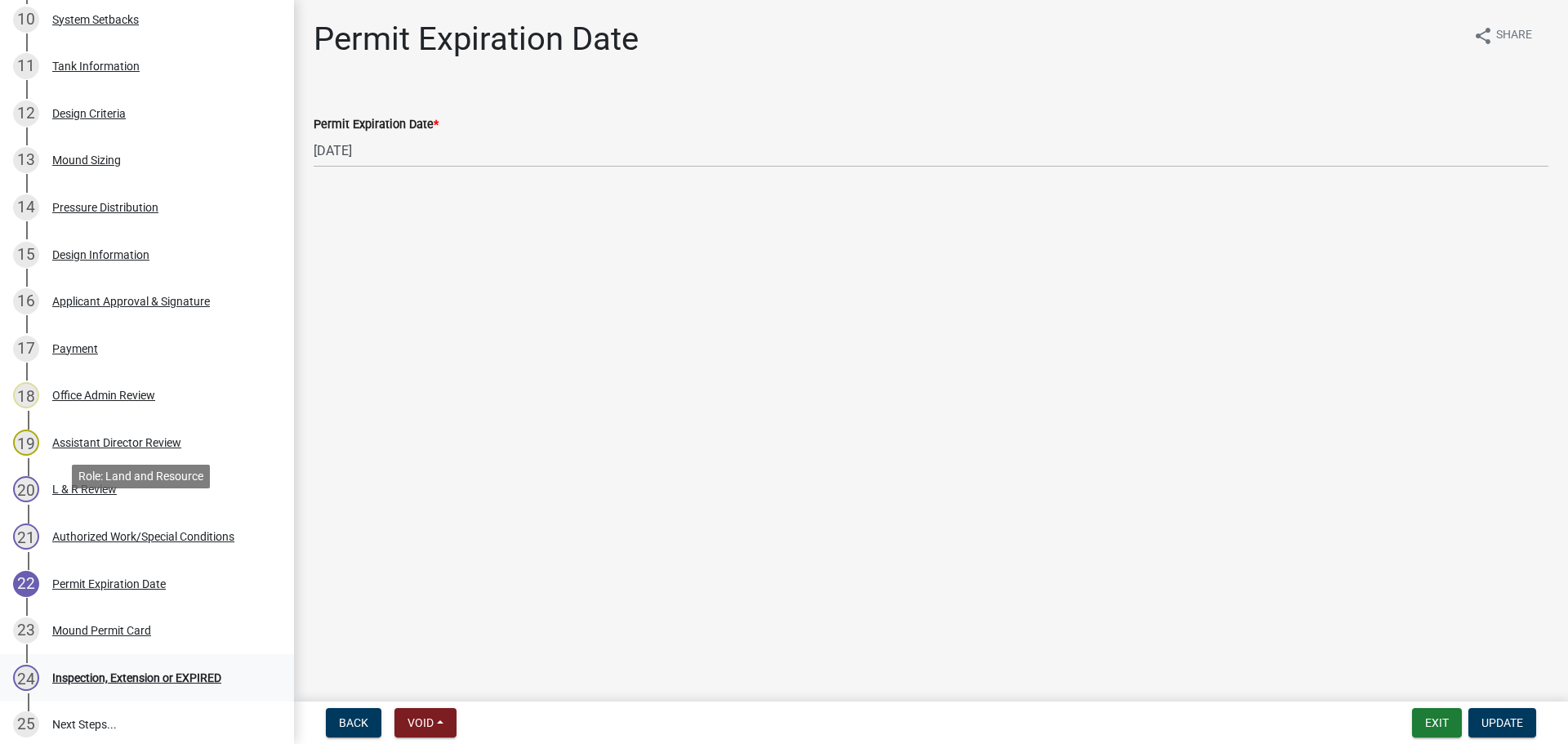
scroll to position [924, 0]
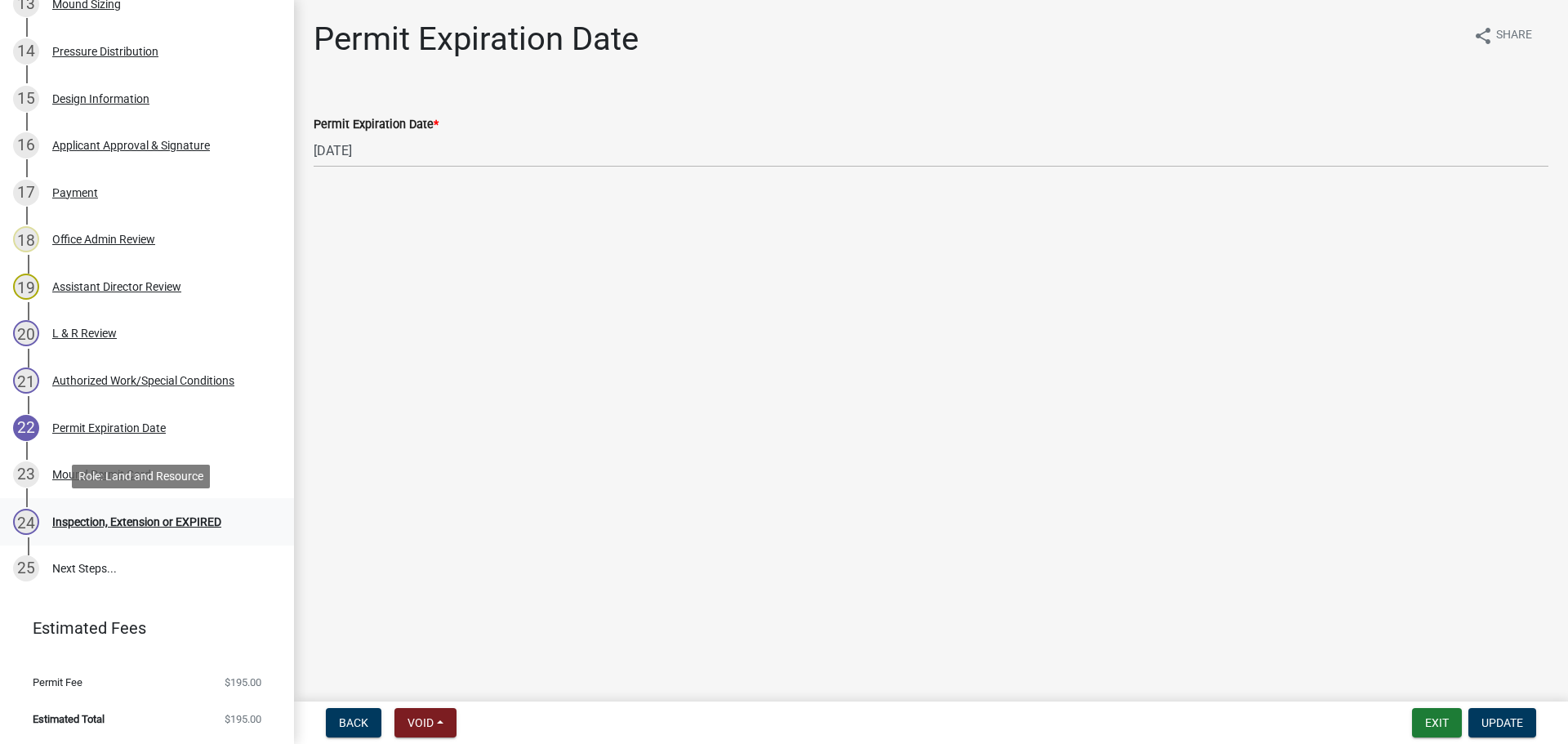
click at [113, 520] on div "Inspection, Extension or EXPIRED" at bounding box center [136, 522] width 169 height 11
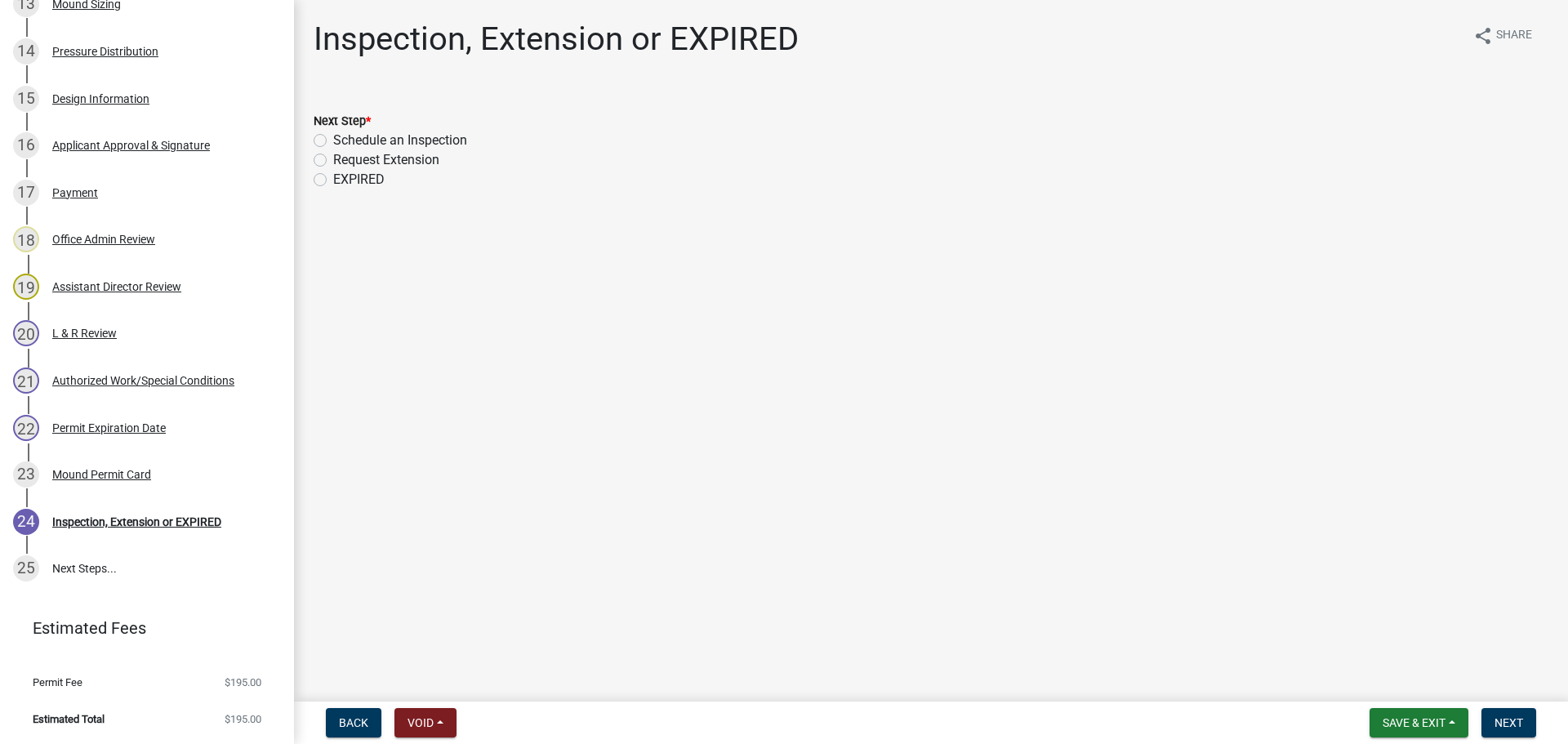
drag, startPoint x: 317, startPoint y: 162, endPoint x: 285, endPoint y: 185, distance: 39.4
click at [333, 160] on label "Request Extension" at bounding box center [387, 159] width 106 height 19
click at [333, 160] on input "Request Extension" at bounding box center [339, 156] width 11 height 11
radio input "true"
click at [1497, 728] on span "Next" at bounding box center [1508, 723] width 28 height 13
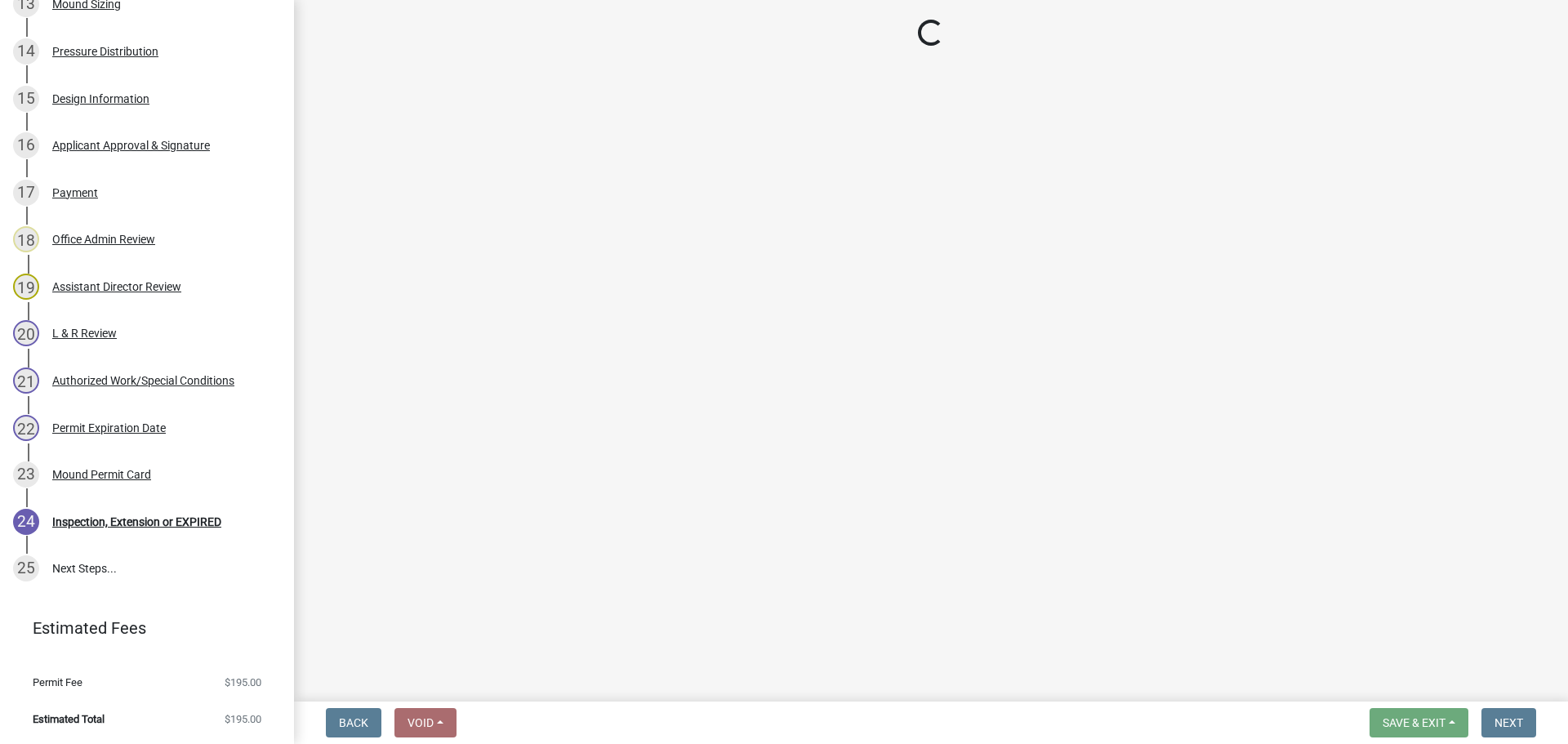
scroll to position [1064, 0]
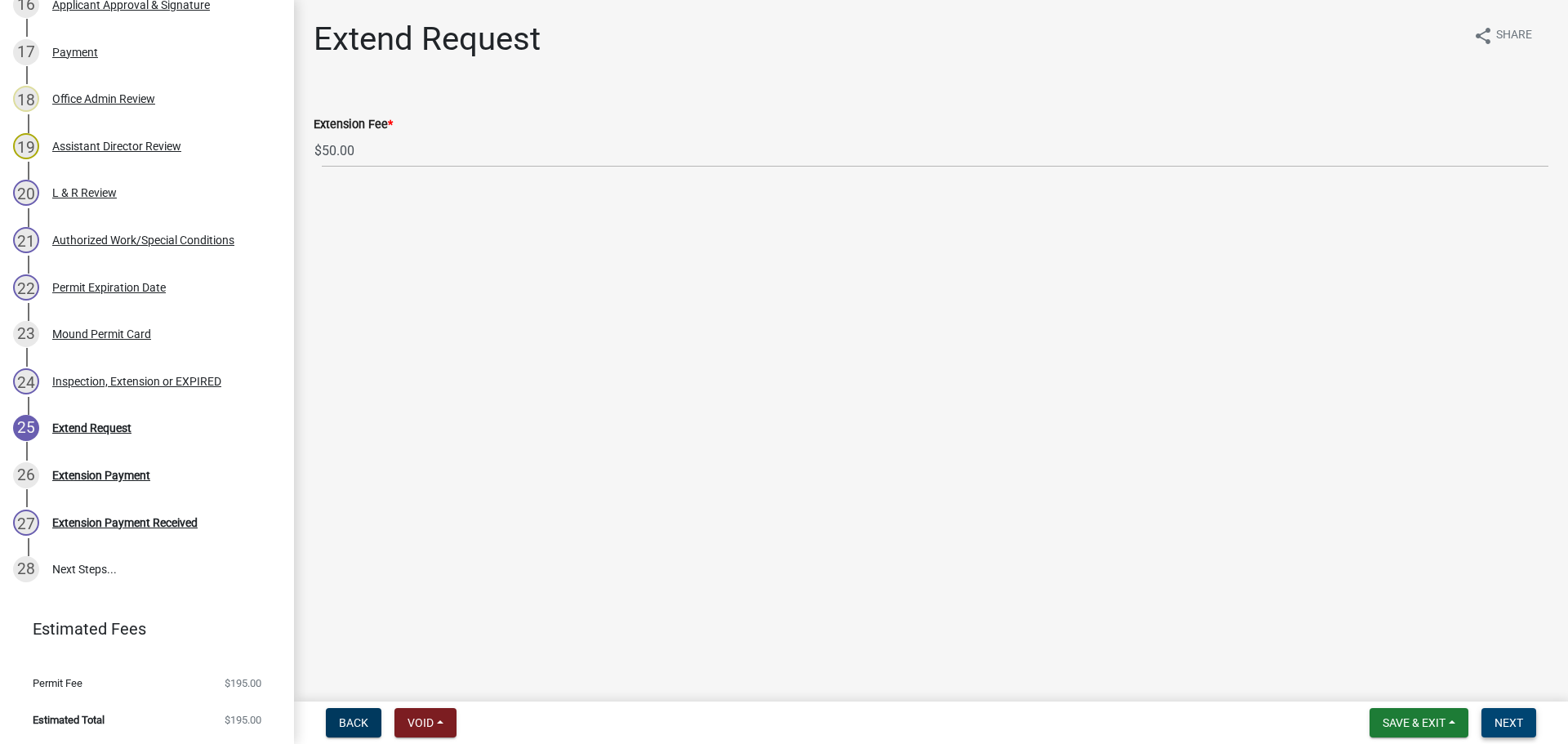
click at [1503, 724] on span "Next" at bounding box center [1508, 723] width 28 height 13
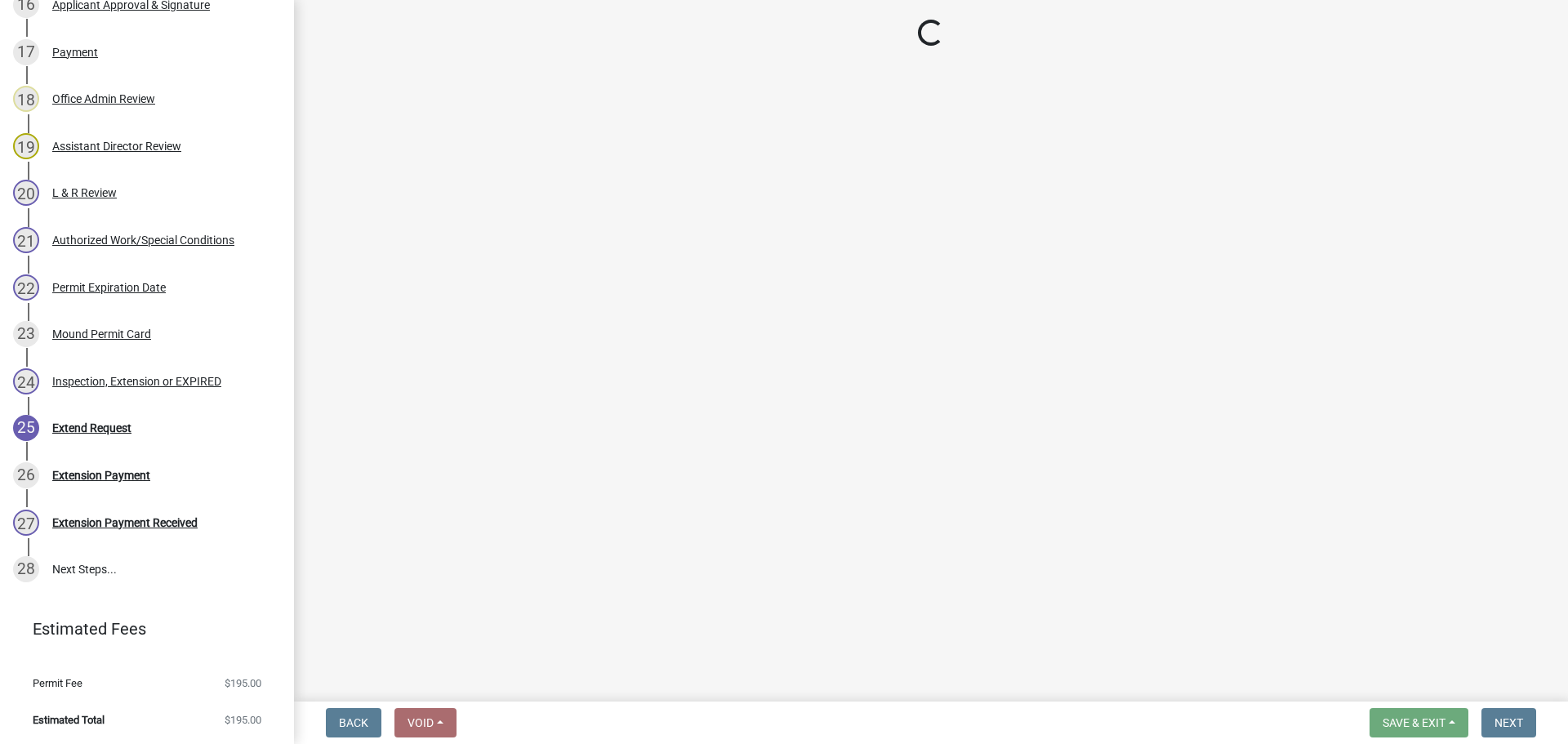
scroll to position [1111, 0]
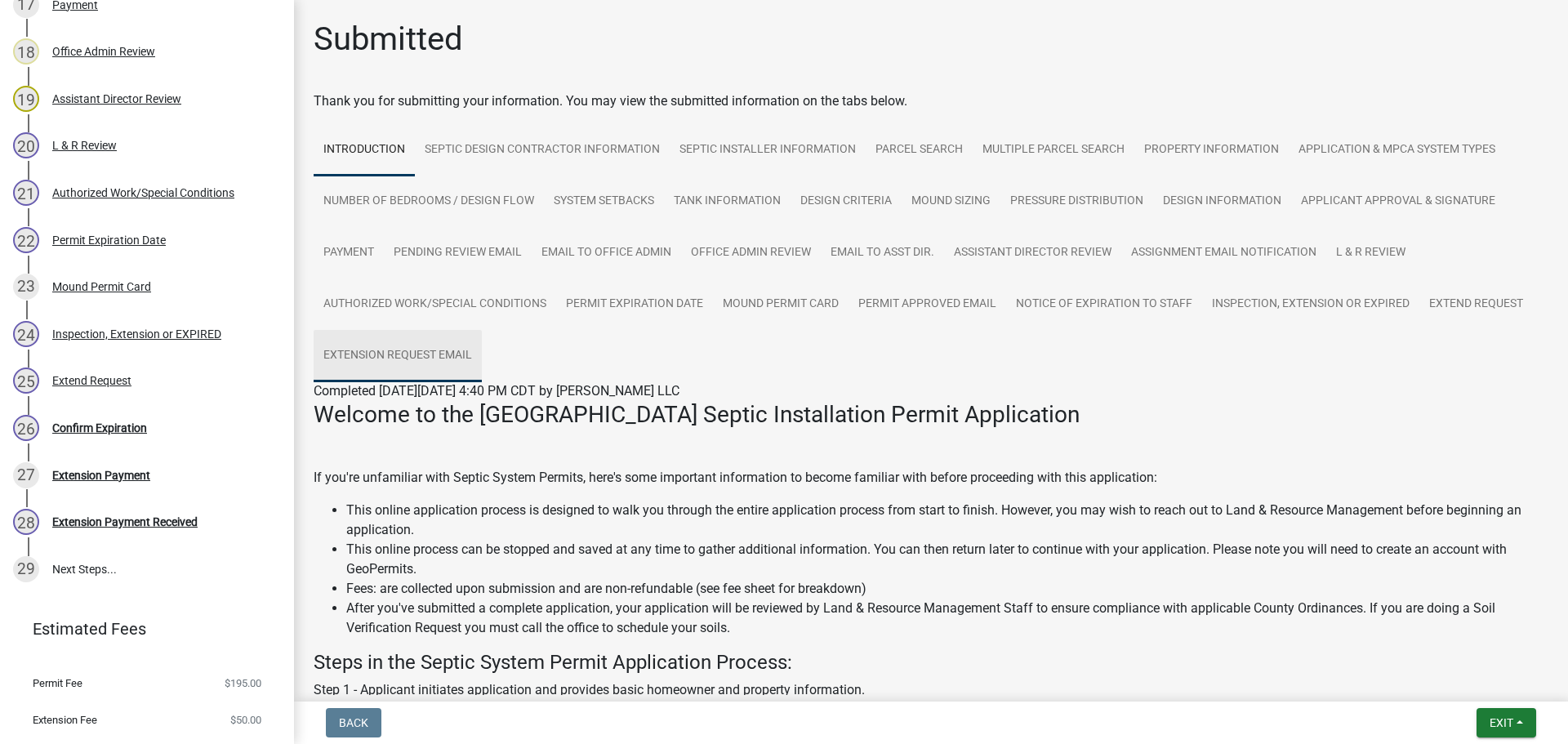
click at [472, 344] on link "Extension Request Email" at bounding box center [397, 356] width 169 height 52
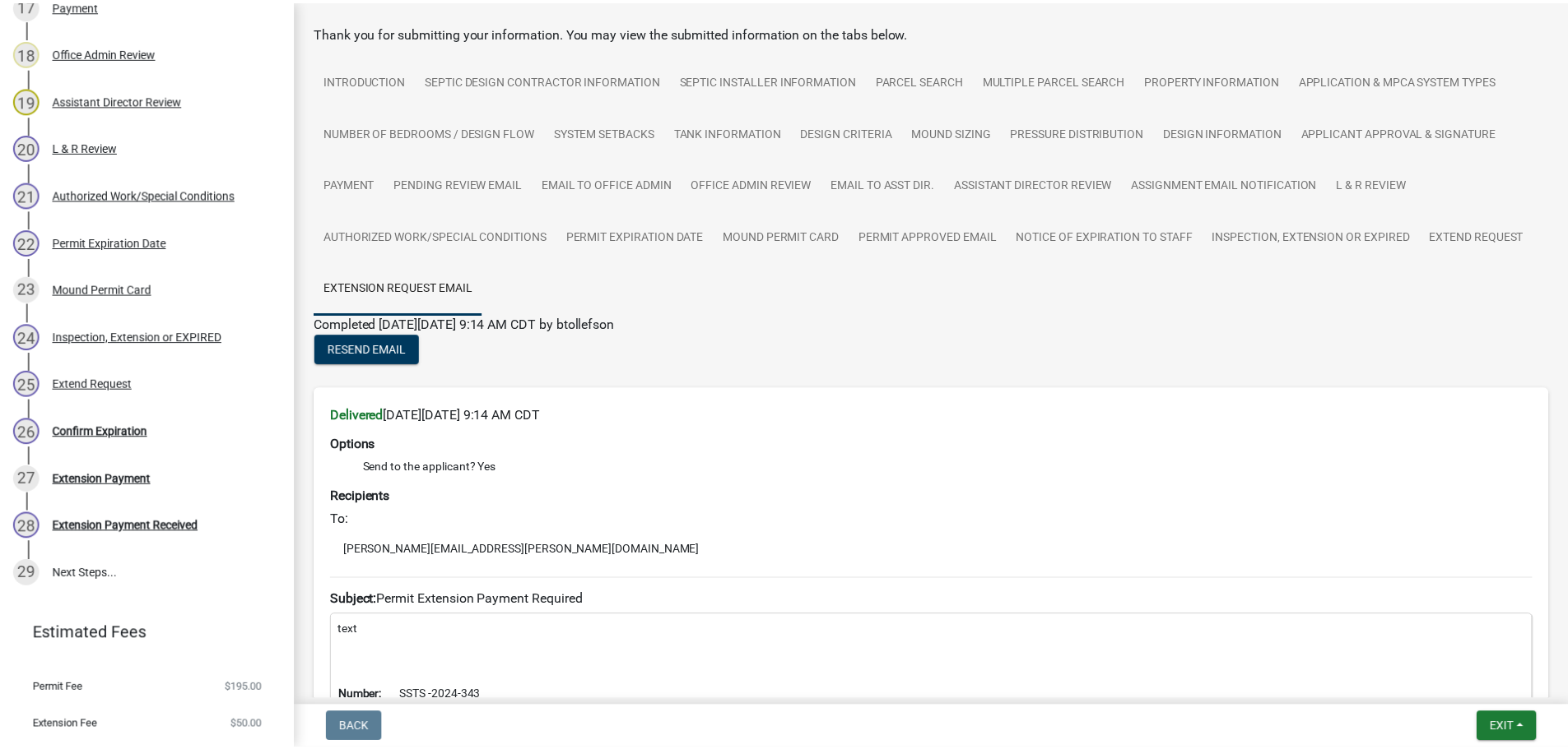
scroll to position [0, 0]
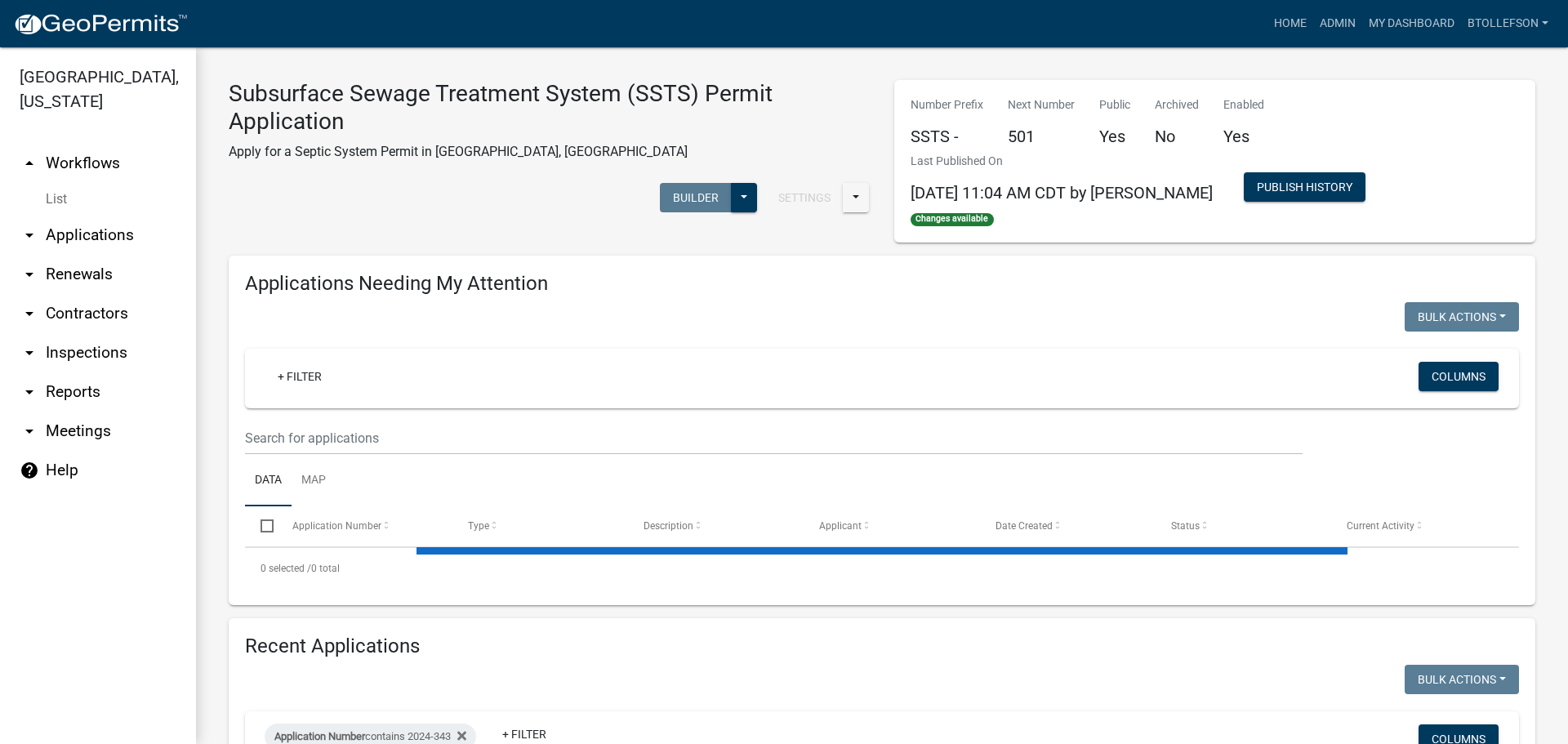
select select "3: 100"
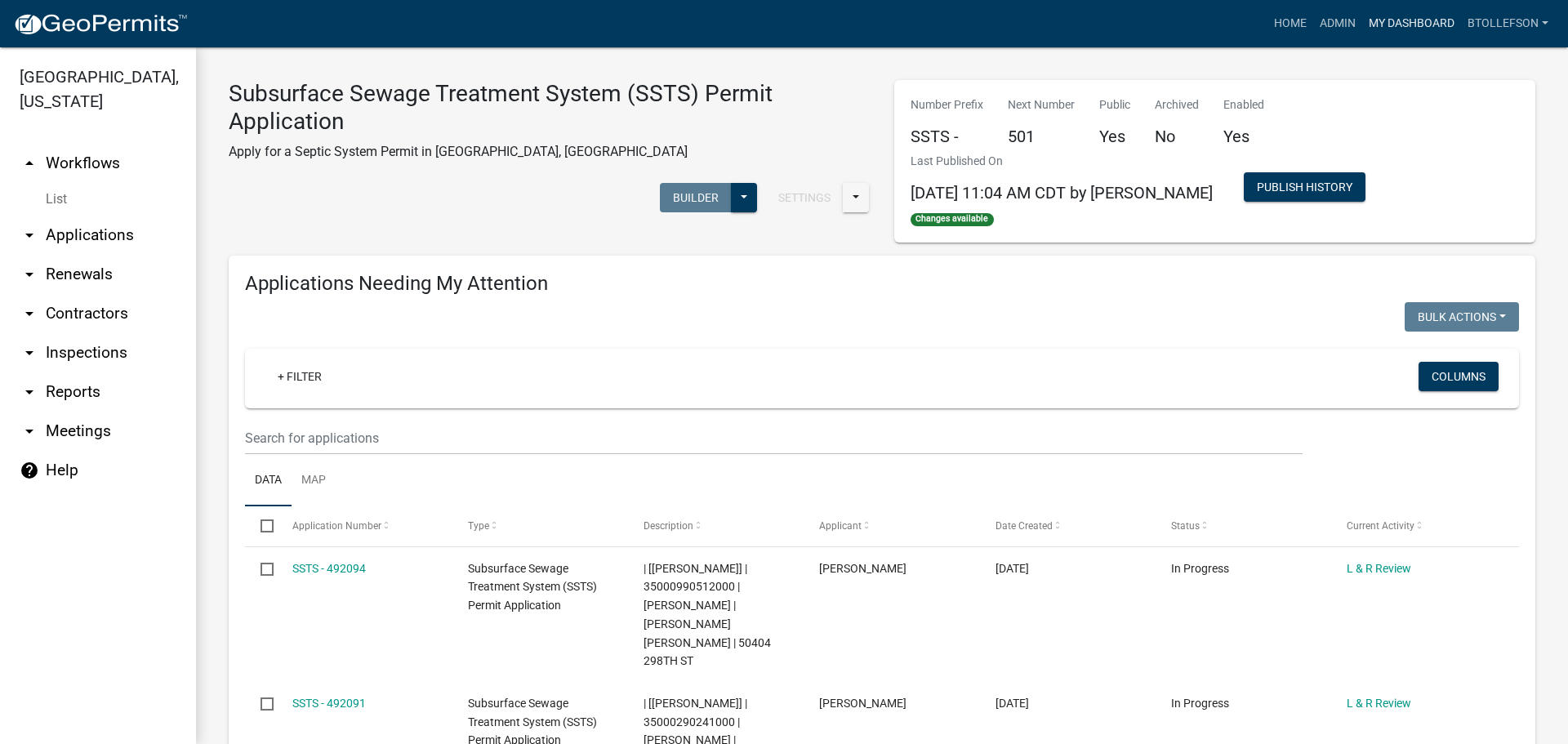
click at [1419, 28] on link "My Dashboard" at bounding box center [1412, 24] width 99 height 31
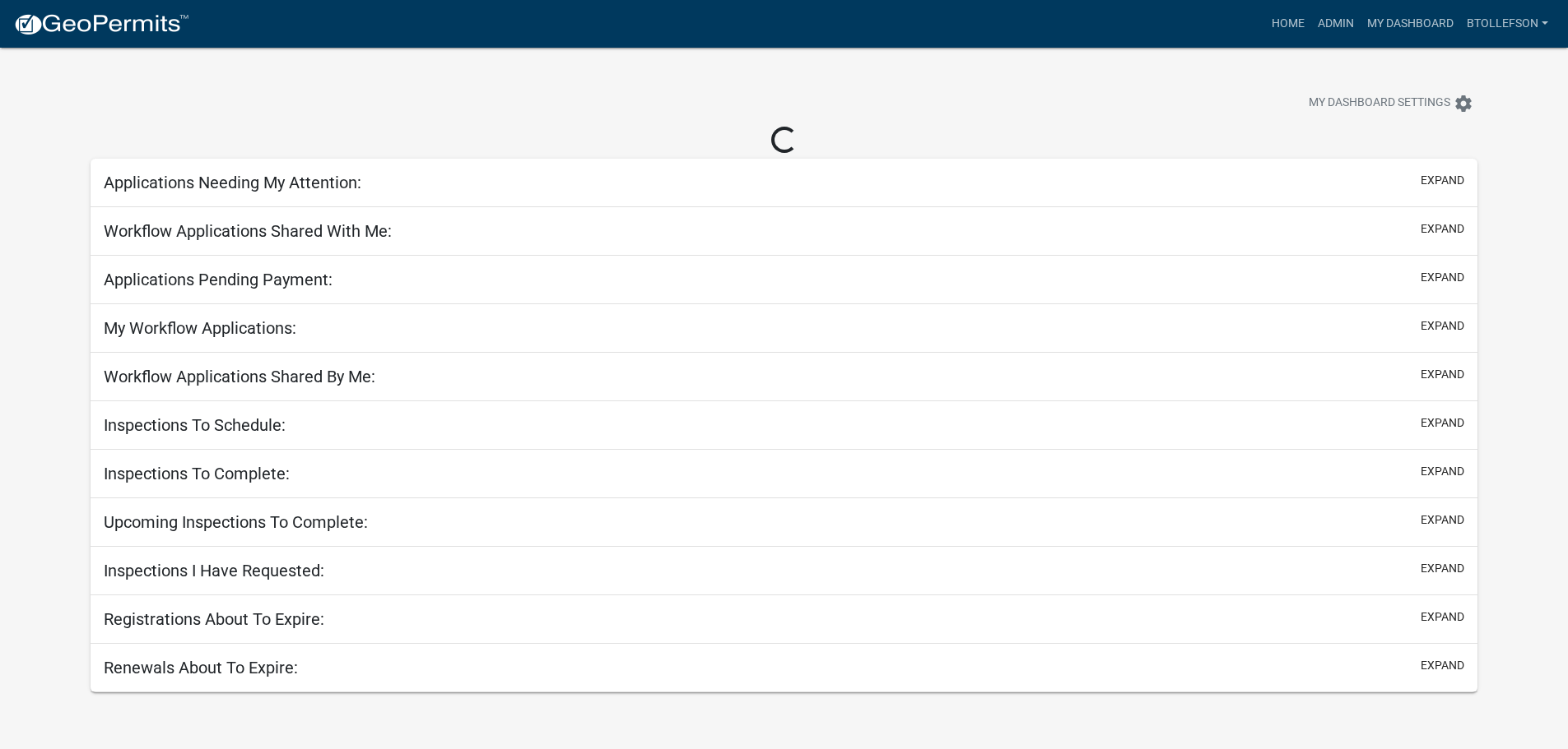
select select "3: 100"
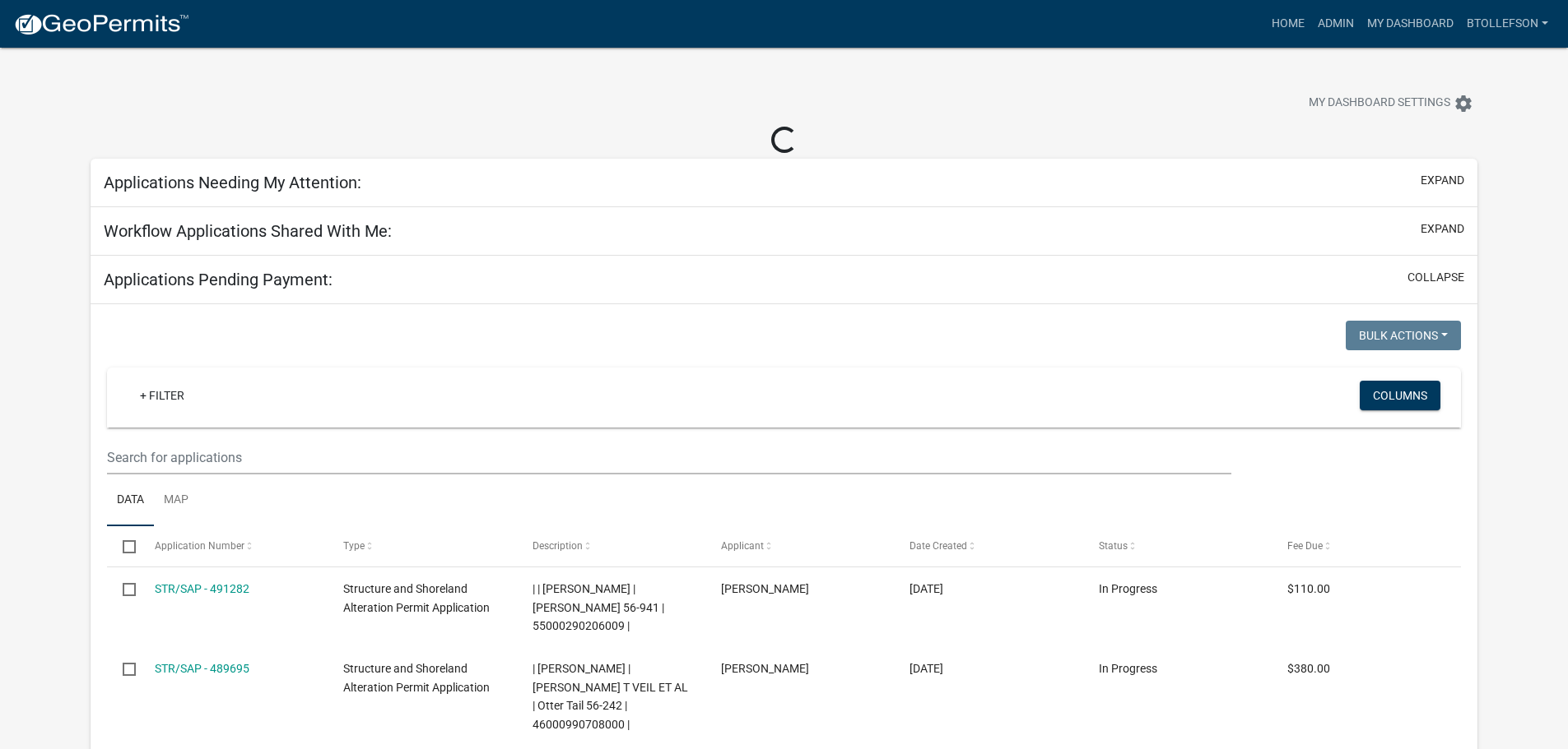
select select "3: 100"
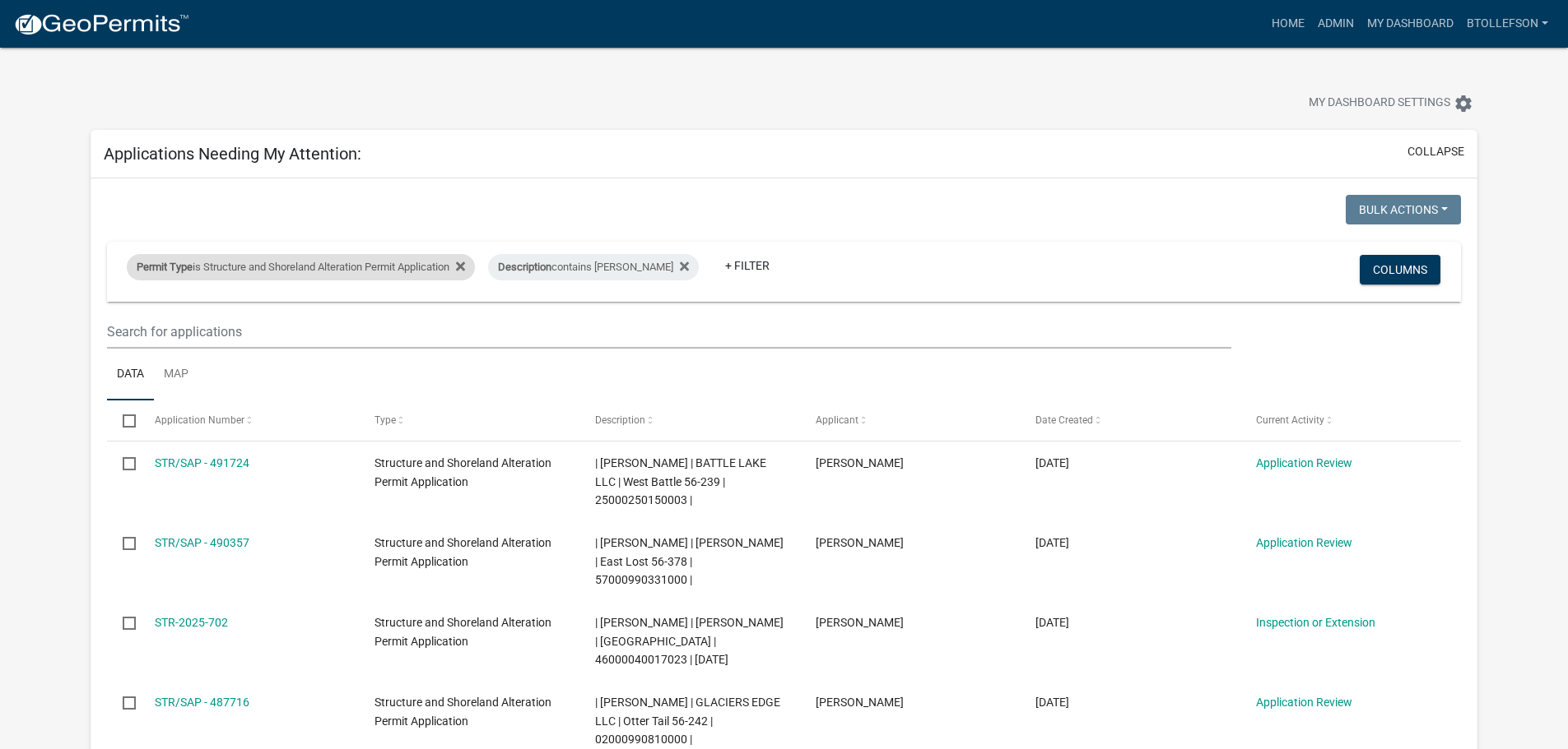
click at [400, 301] on div "Permit Type is Structure and Shoreland Alteration Permit Application Descriptio…" at bounding box center [784, 271] width 1339 height 60
click at [386, 276] on div "Permit Type is Structure and Shoreland Alteration Permit Application" at bounding box center [300, 268] width 348 height 27
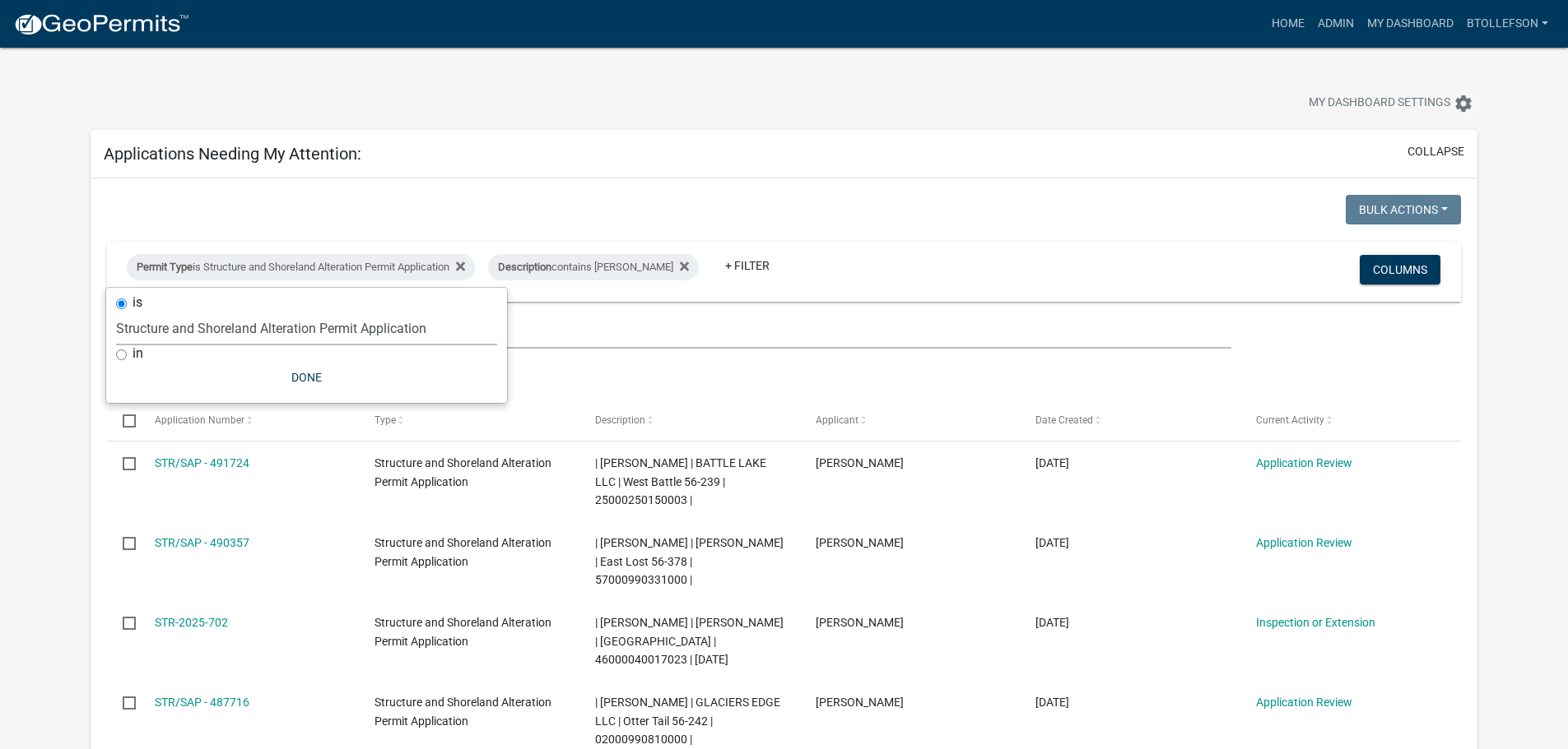
click at [387, 326] on select "Select an option Building Contractor / Excavators (Registration) Building Contr…" at bounding box center [306, 328] width 381 height 34
select select "68d28c81-f724-4f90-9ad3-bed34bf6fb80"
click at [144, 312] on select "Select an option Building Contractor / Excavators (Registration) Building Contr…" at bounding box center [306, 328] width 381 height 34
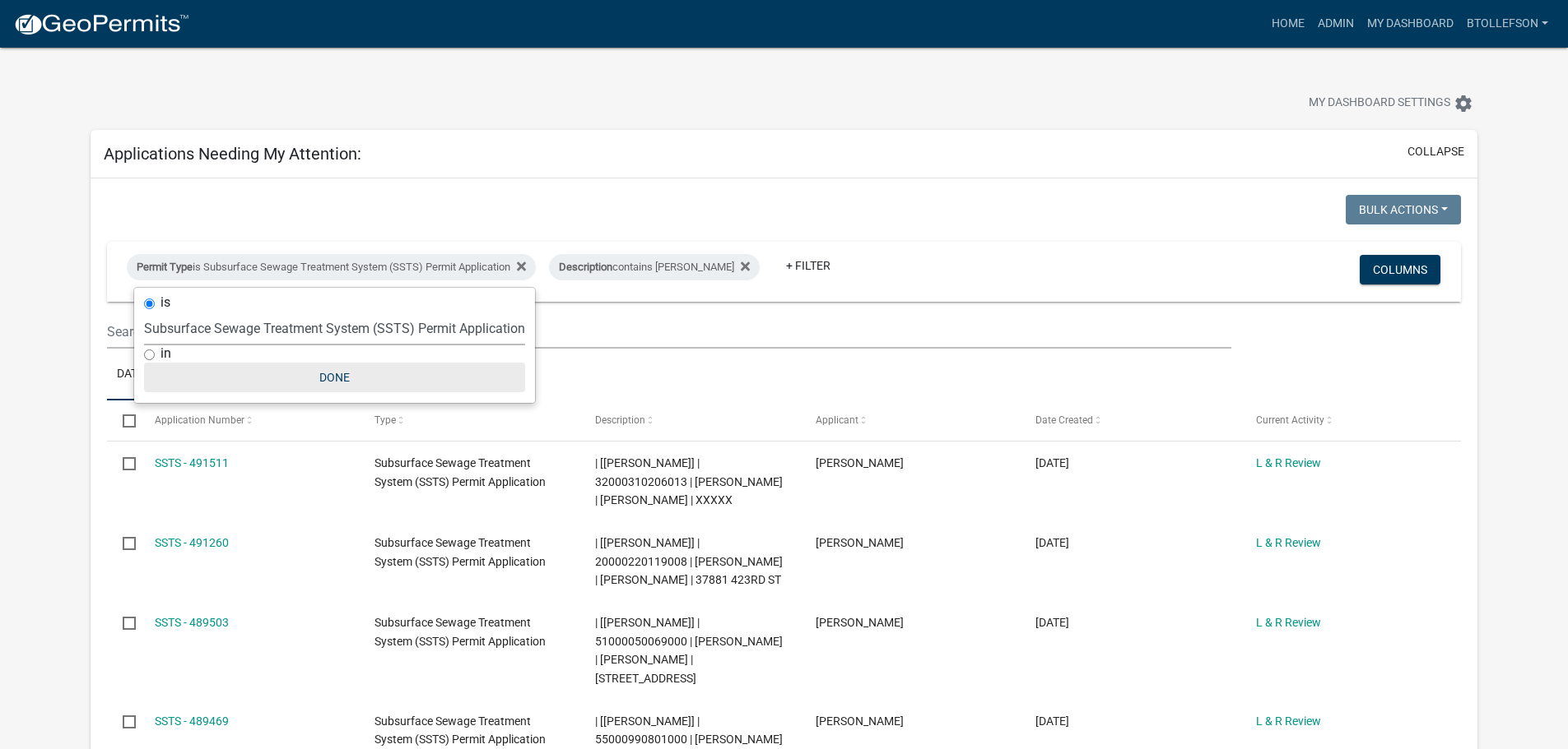
click at [343, 370] on button "Done" at bounding box center [334, 377] width 381 height 30
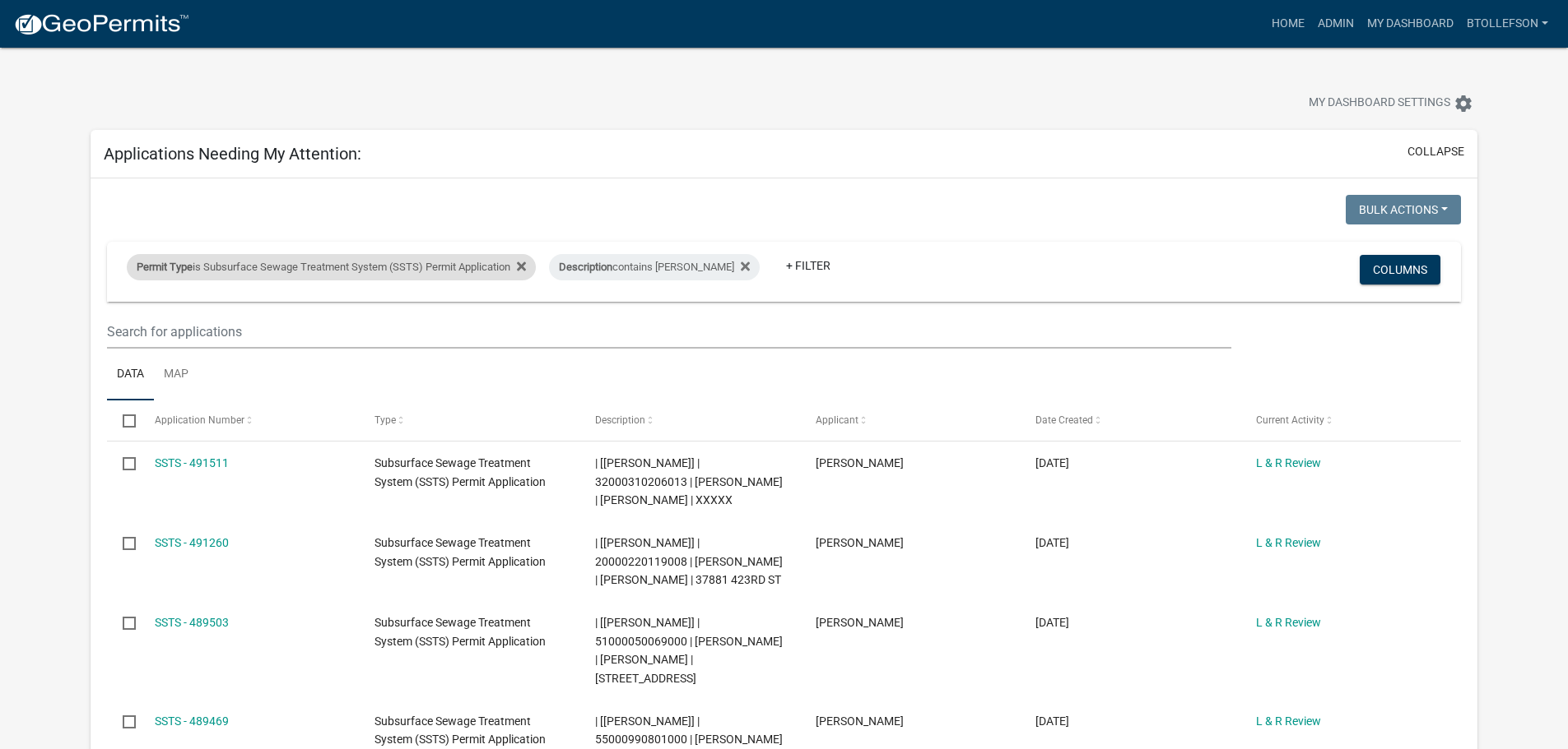
click at [306, 270] on div "Permit Type is Subsurface Sewage Treatment System (SSTS) Permit Application" at bounding box center [330, 268] width 409 height 27
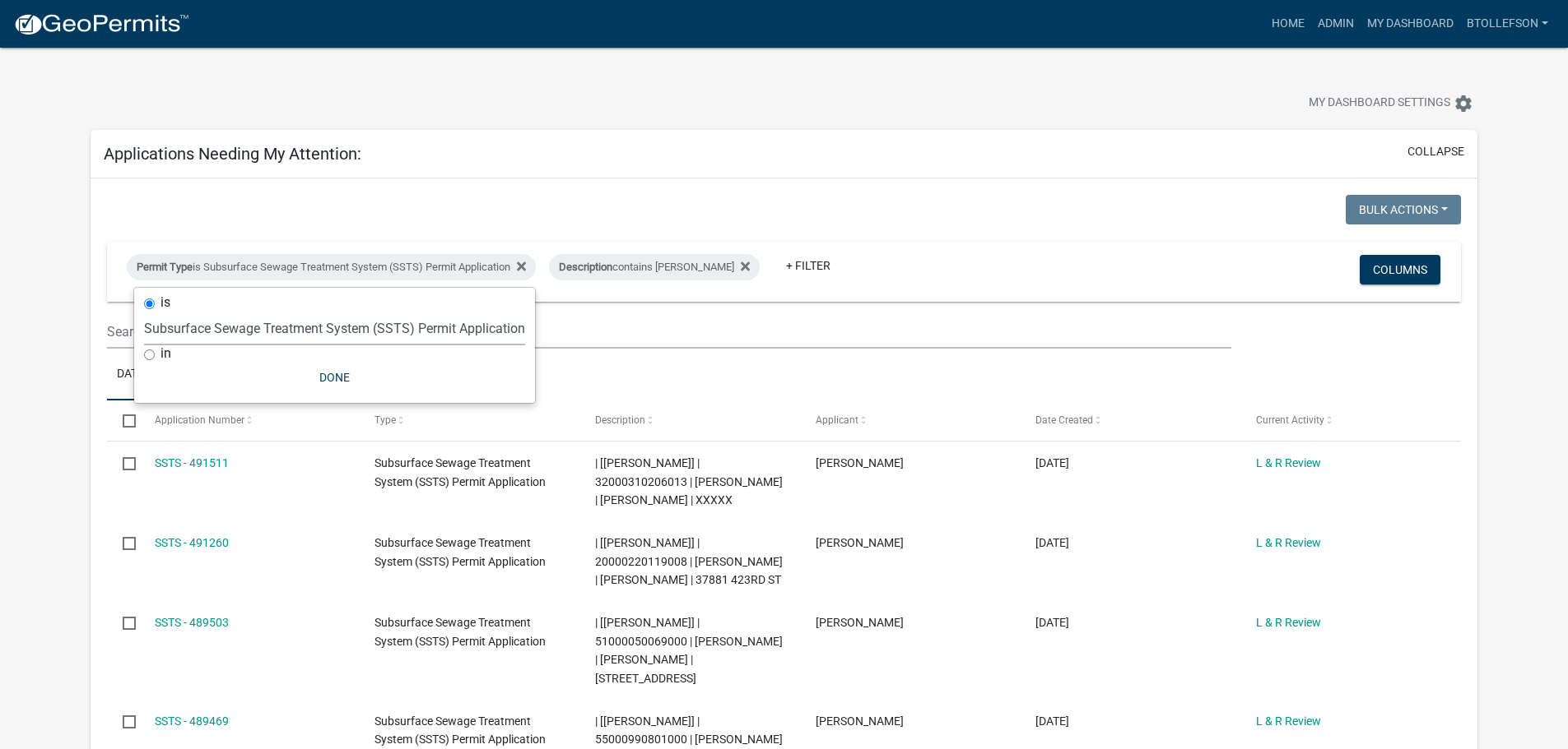
click at [377, 339] on select "Select an option Building Contractor / Excavators (Registration) Building Contr…" at bounding box center [334, 328] width 381 height 34
select select "79d4bf26-a84c-4898-8d16-9ebea2345fb4"
click at [144, 312] on select "Select an option Building Contractor / Excavators (Registration) Building Contr…" at bounding box center [334, 328] width 381 height 34
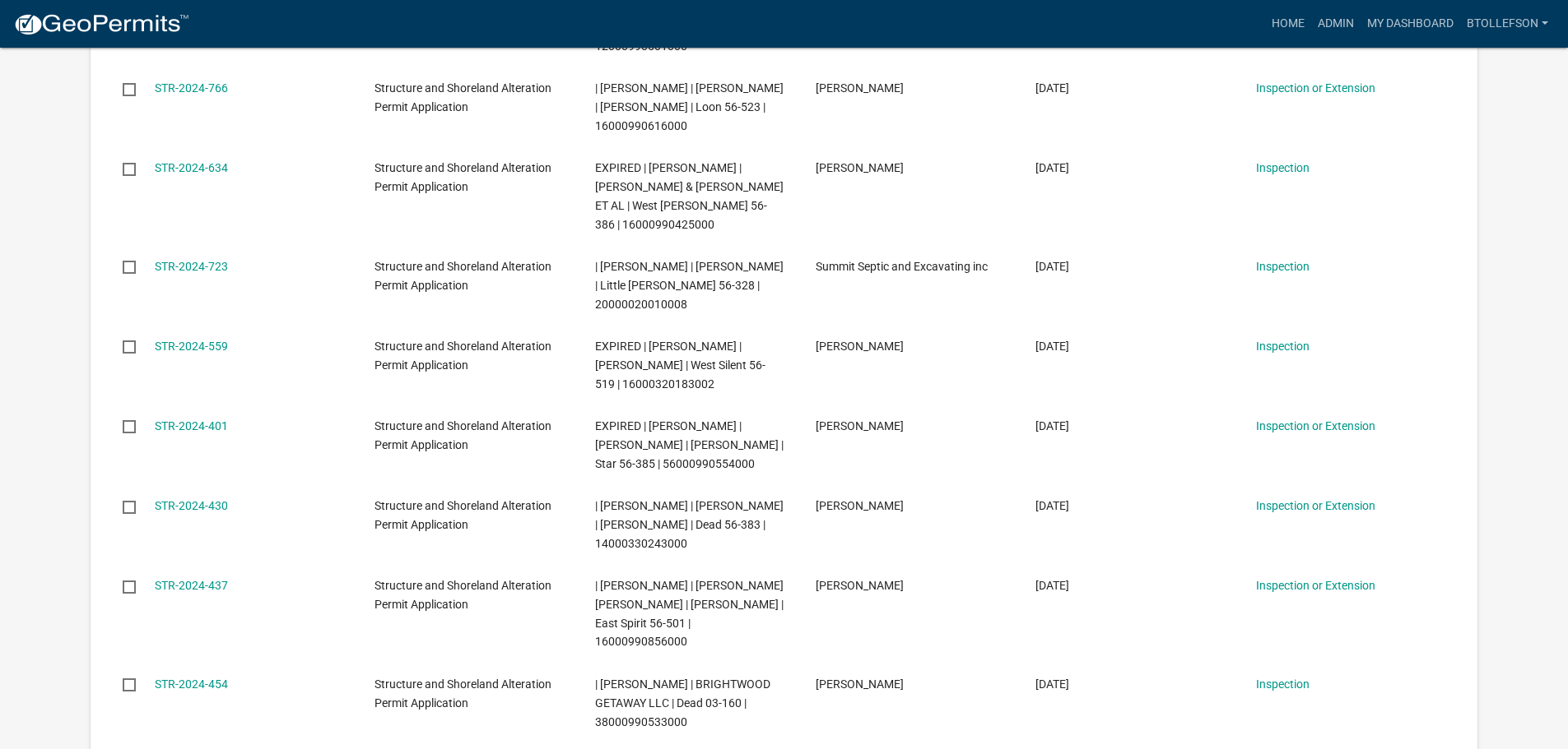
scroll to position [4854, 0]
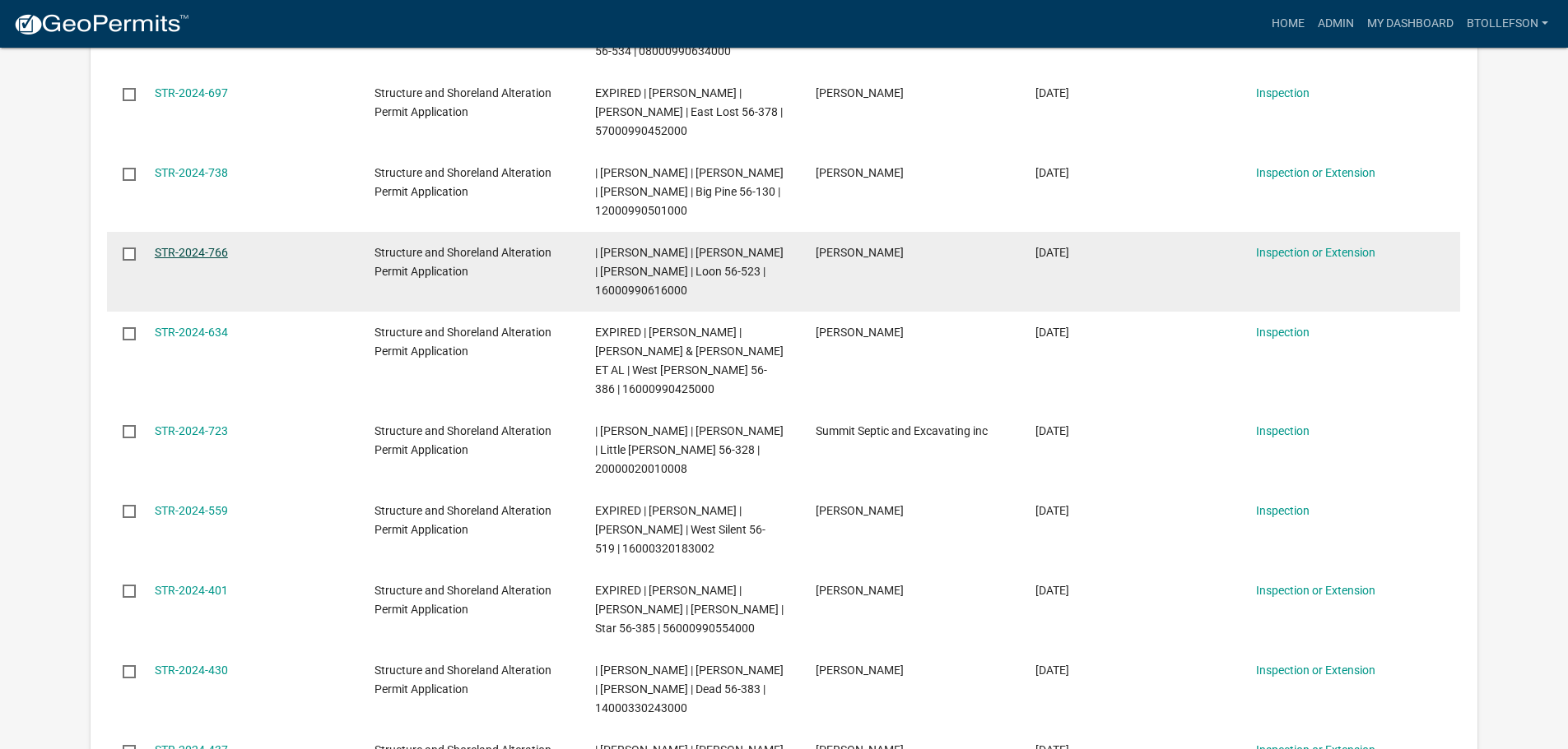
click at [170, 259] on link "STR-2024-766" at bounding box center [191, 253] width 73 height 13
